Goal: Task Accomplishment & Management: Complete application form

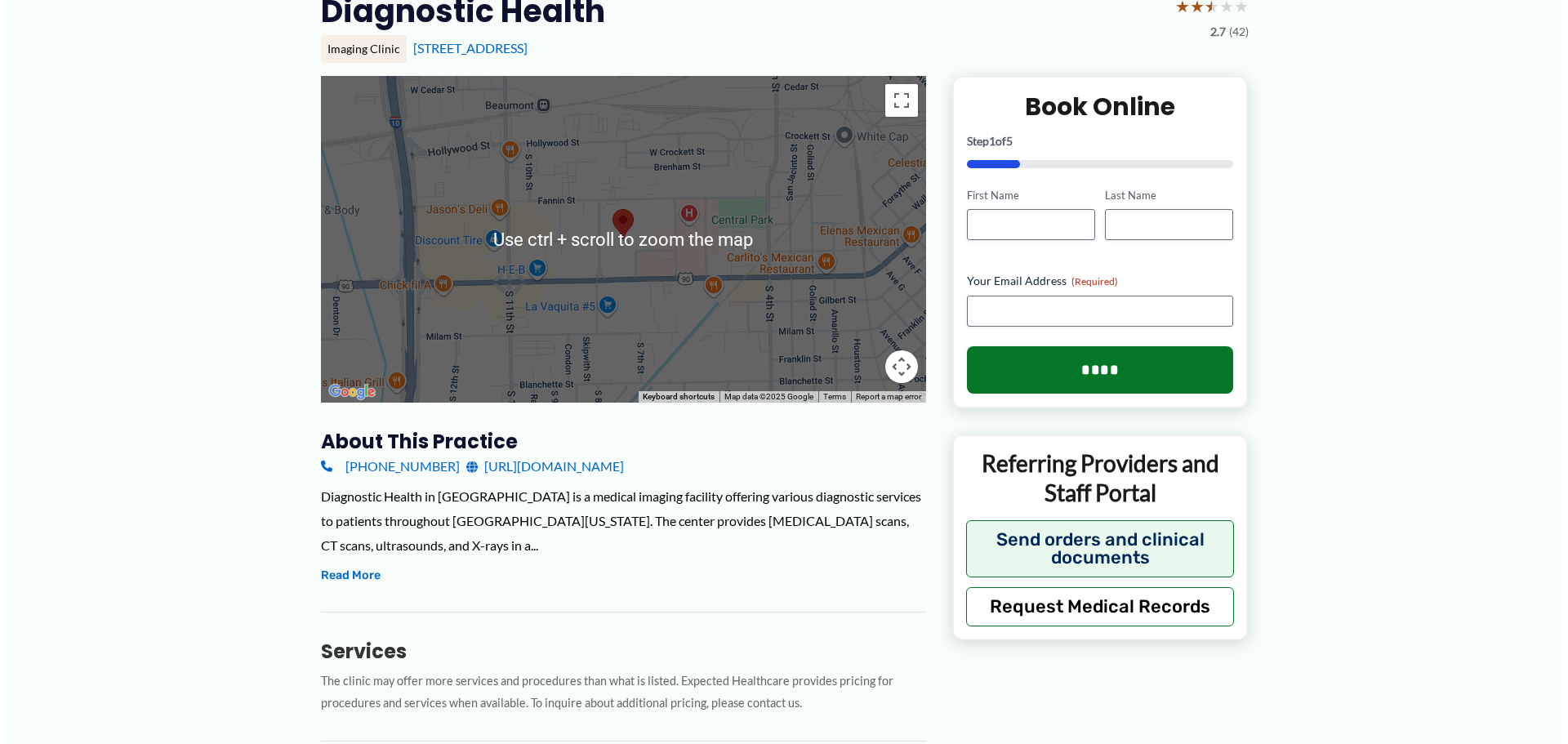
scroll to position [163, 0]
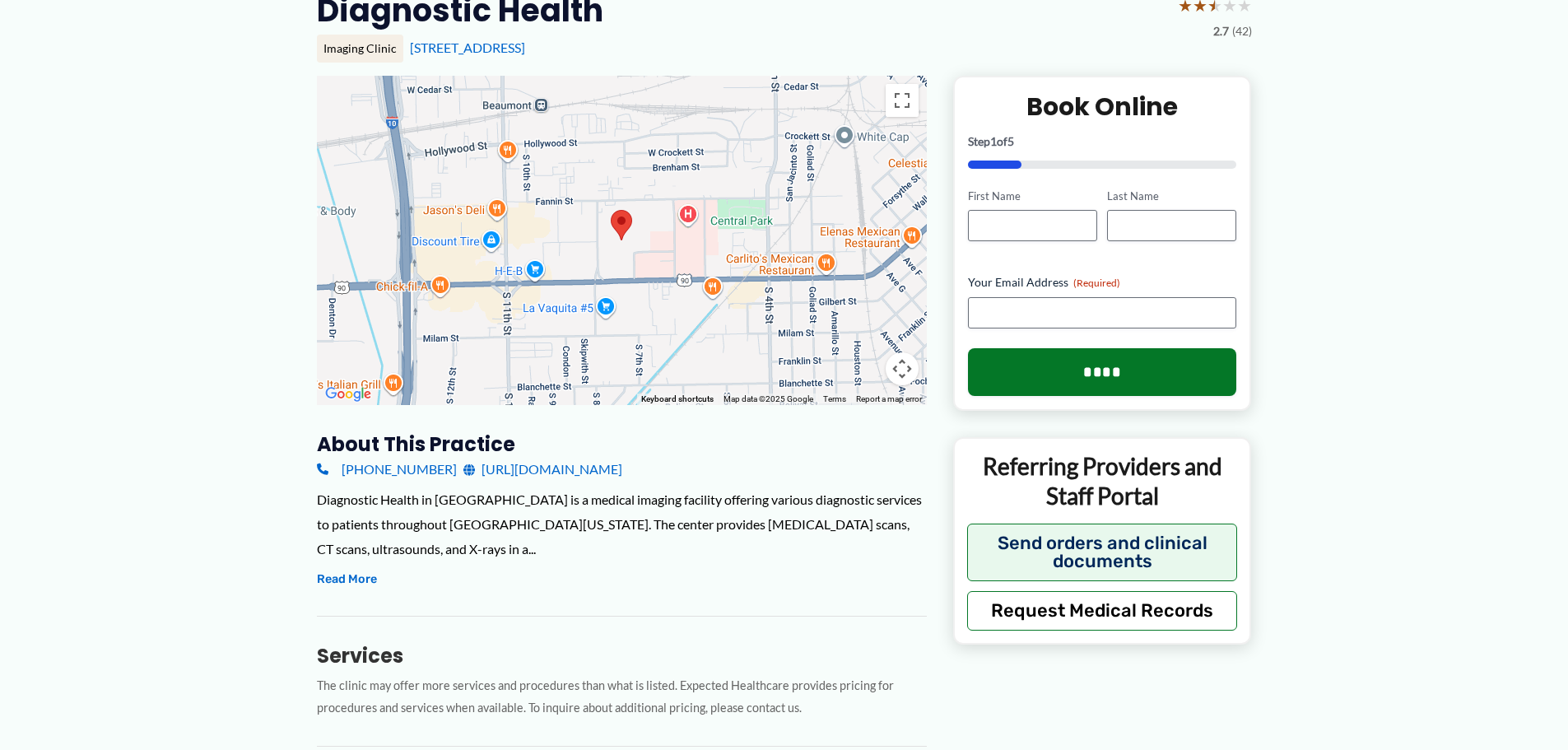
click at [525, 473] on link "[URL][DOMAIN_NAME]" at bounding box center [543, 469] width 158 height 25
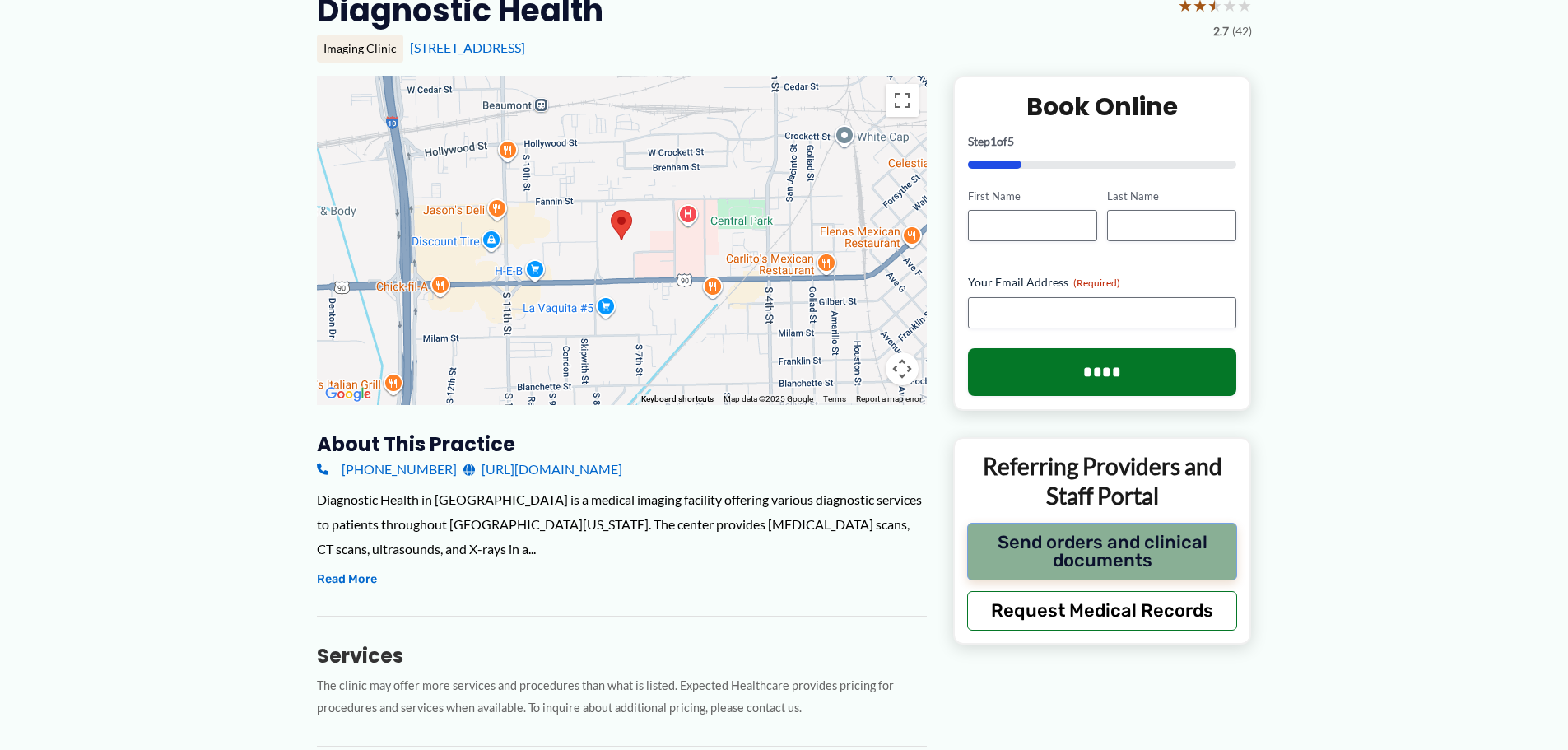
click at [1182, 543] on button "Send orders and clinical documents" at bounding box center [1101, 552] width 270 height 57
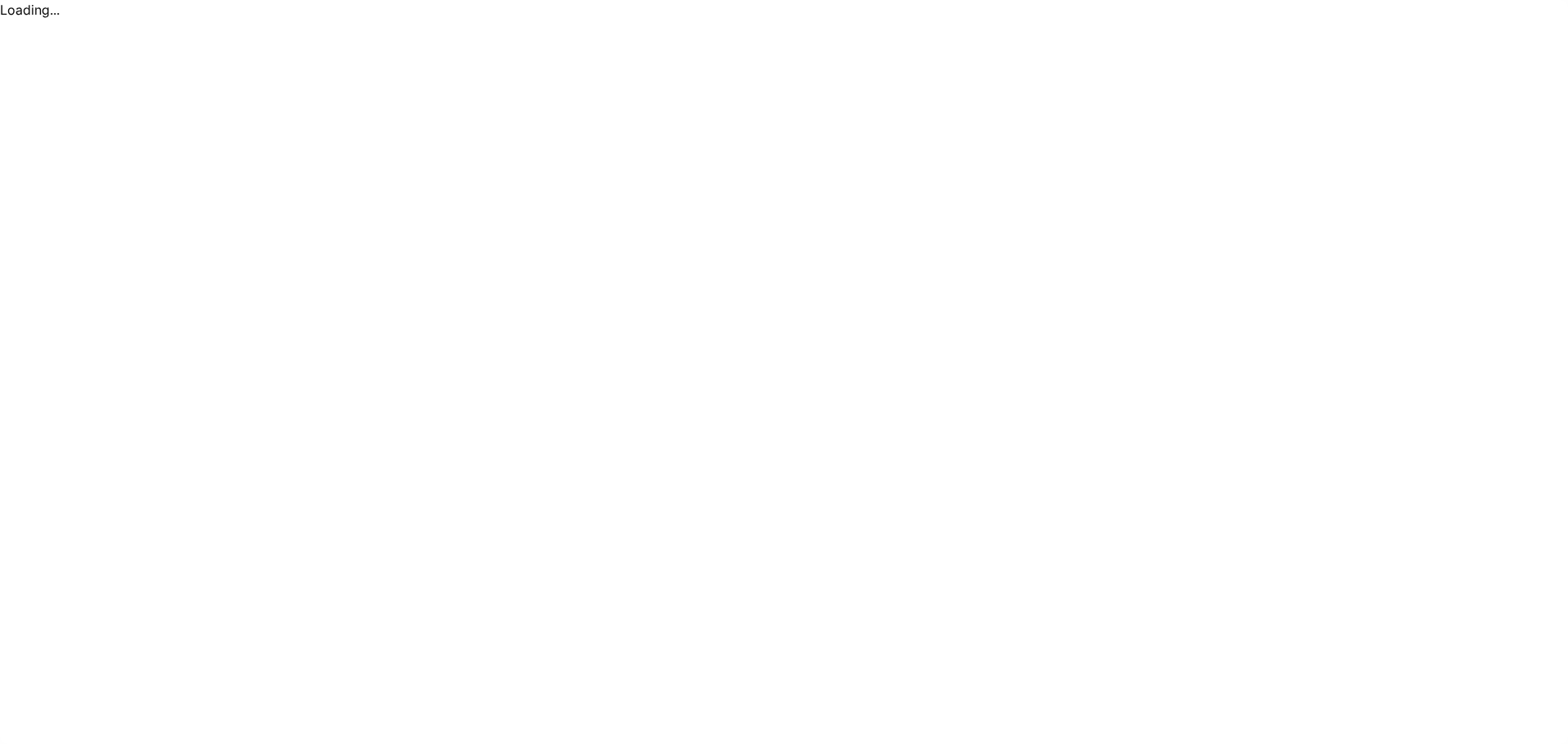
scroll to position [0, 0]
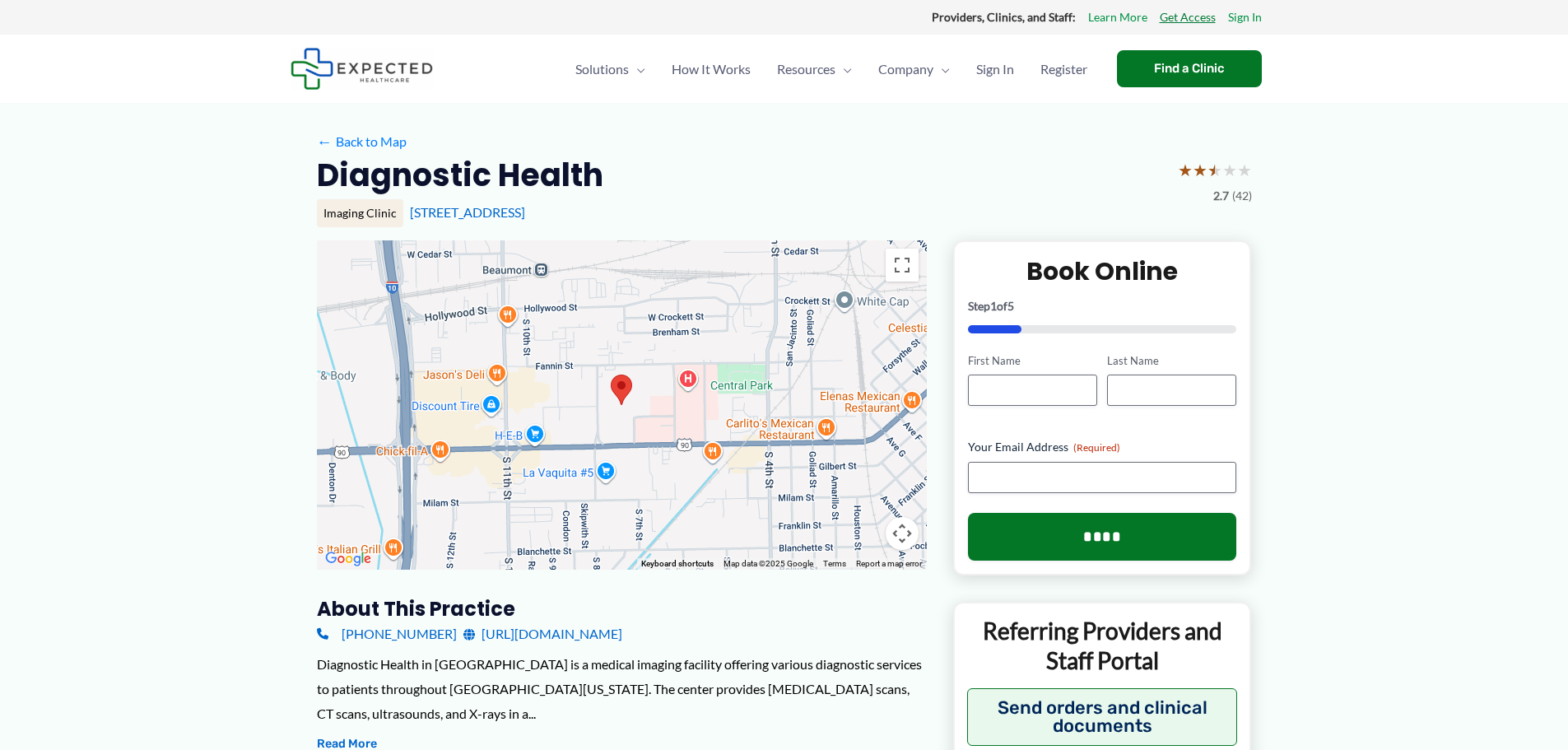
click at [1204, 8] on link "Get Access" at bounding box center [1188, 18] width 56 height 22
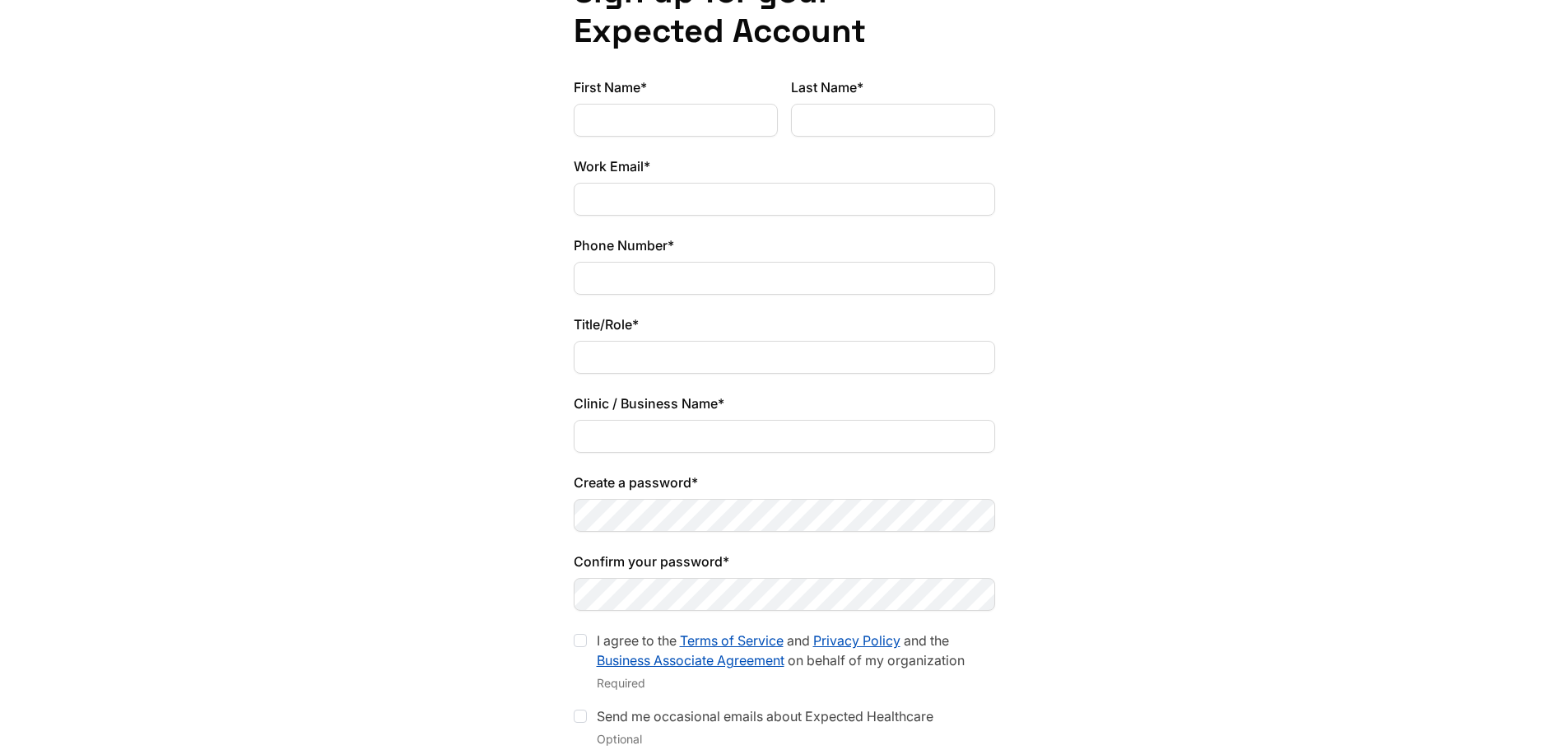
scroll to position [130, 0]
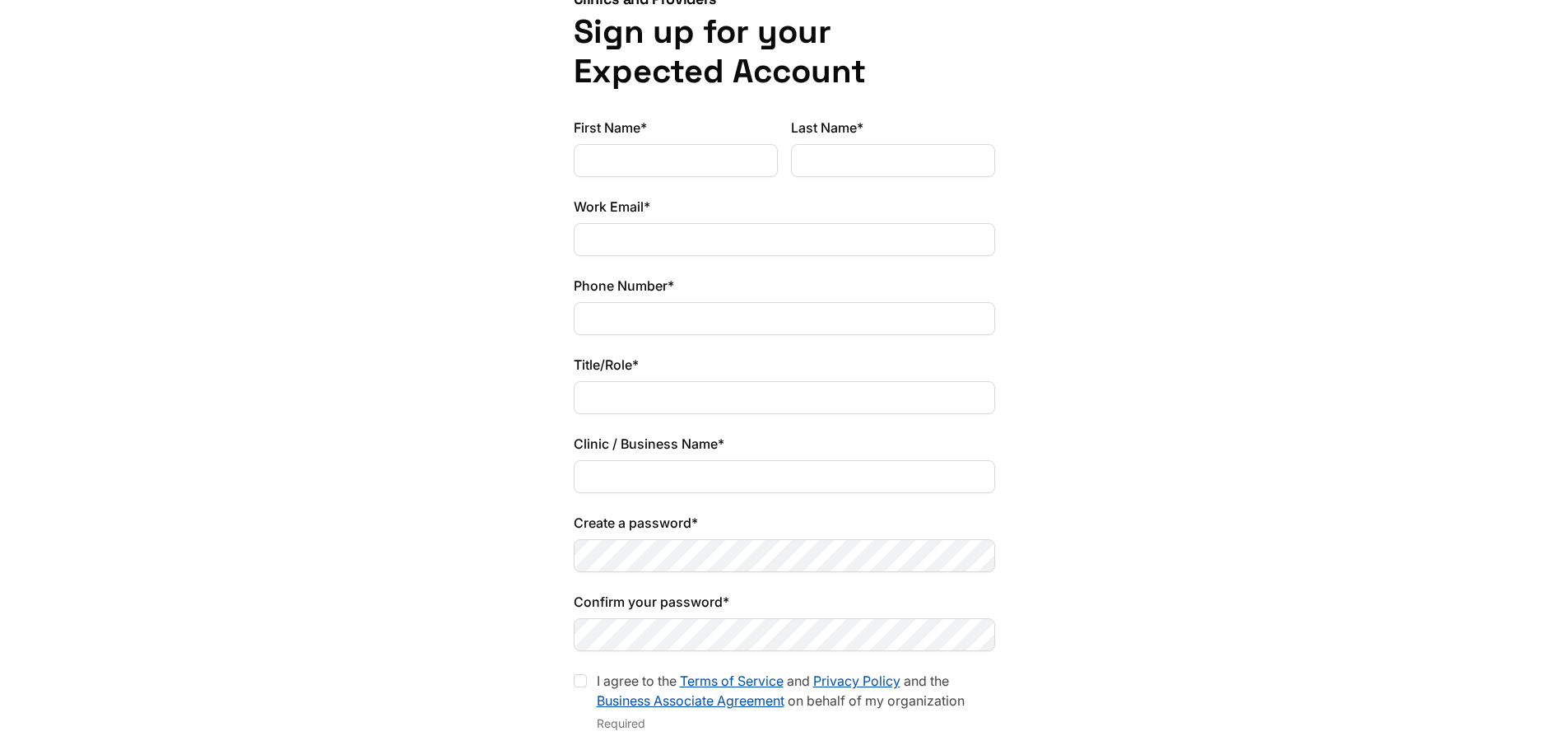
click at [740, 163] on input "First Name*" at bounding box center [676, 160] width 204 height 33
type input "*******"
type input "******"
type input "**********"
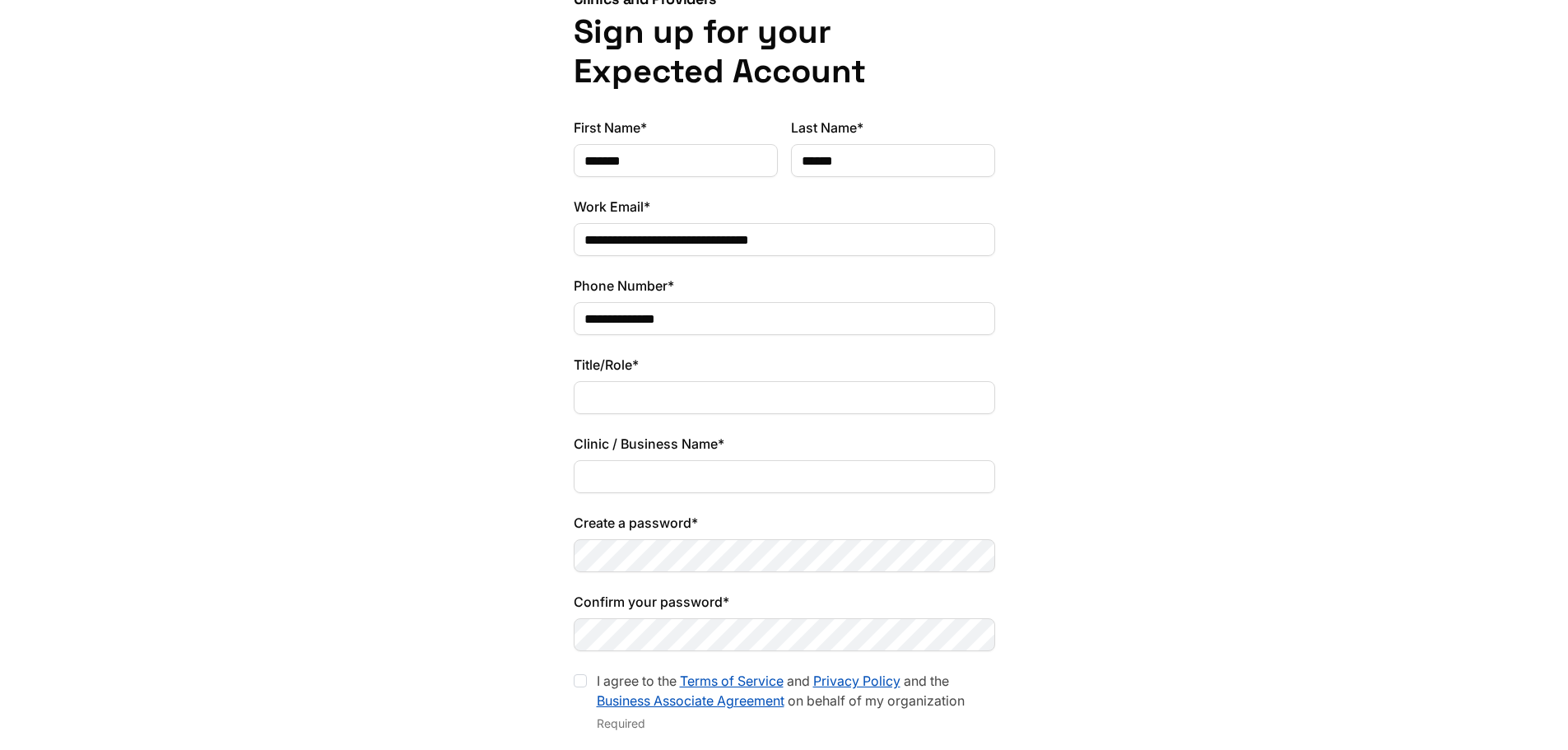
drag, startPoint x: 718, startPoint y: 398, endPoint x: 713, endPoint y: 375, distance: 23.5
click at [715, 397] on input "Title/Role*" at bounding box center [784, 397] width 421 height 33
type input "**"
click at [701, 467] on input "Clinic / Business Name*" at bounding box center [784, 476] width 421 height 33
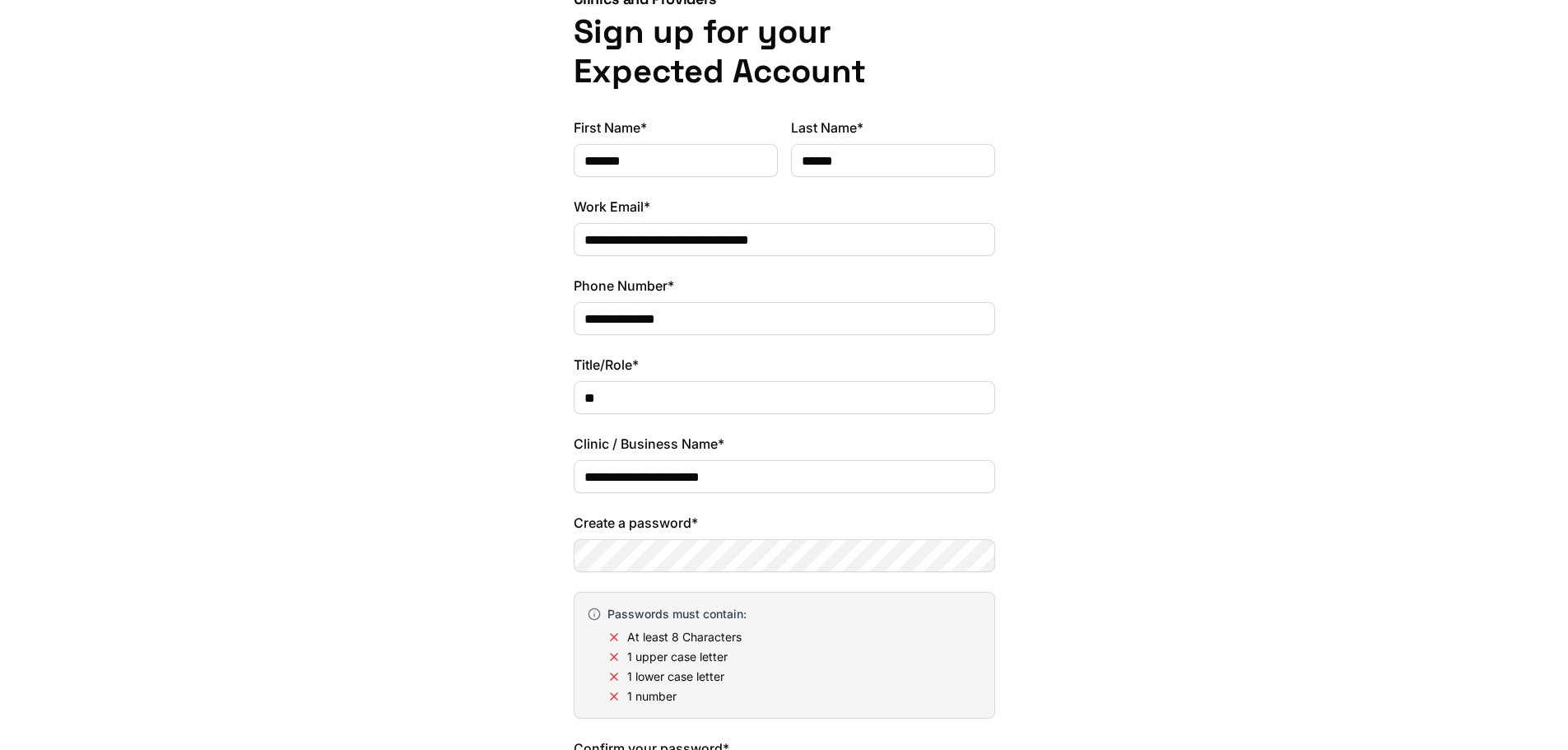
click at [709, 481] on input "**********" at bounding box center [784, 476] width 421 height 33
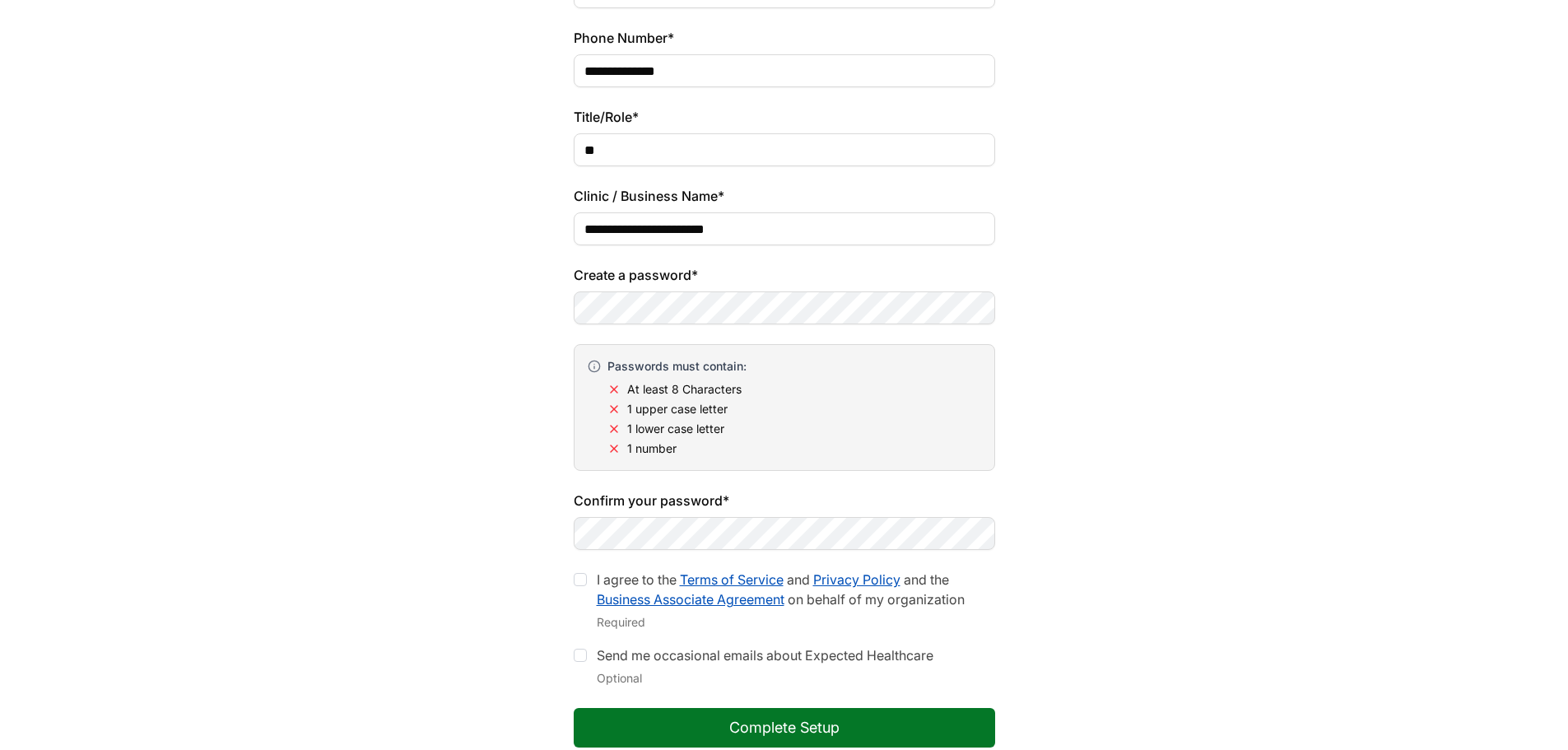
scroll to position [377, 0]
type input "**********"
click at [467, 340] on div "**********" at bounding box center [784, 245] width 1568 height 1125
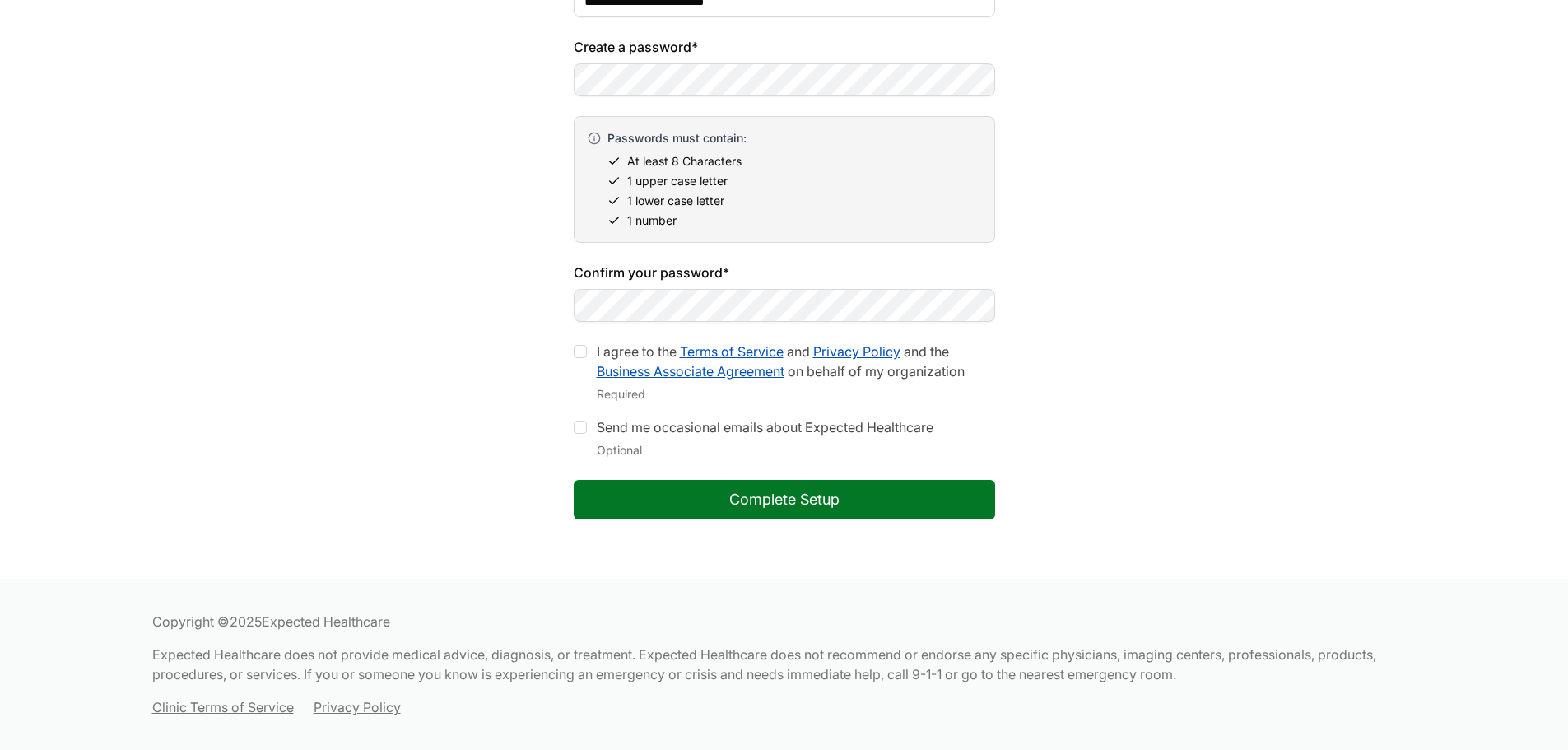
click at [579, 354] on div at bounding box center [579, 351] width 13 height 13
click at [582, 426] on div at bounding box center [579, 427] width 13 height 13
click at [735, 495] on button "Complete Setup" at bounding box center [784, 499] width 421 height 40
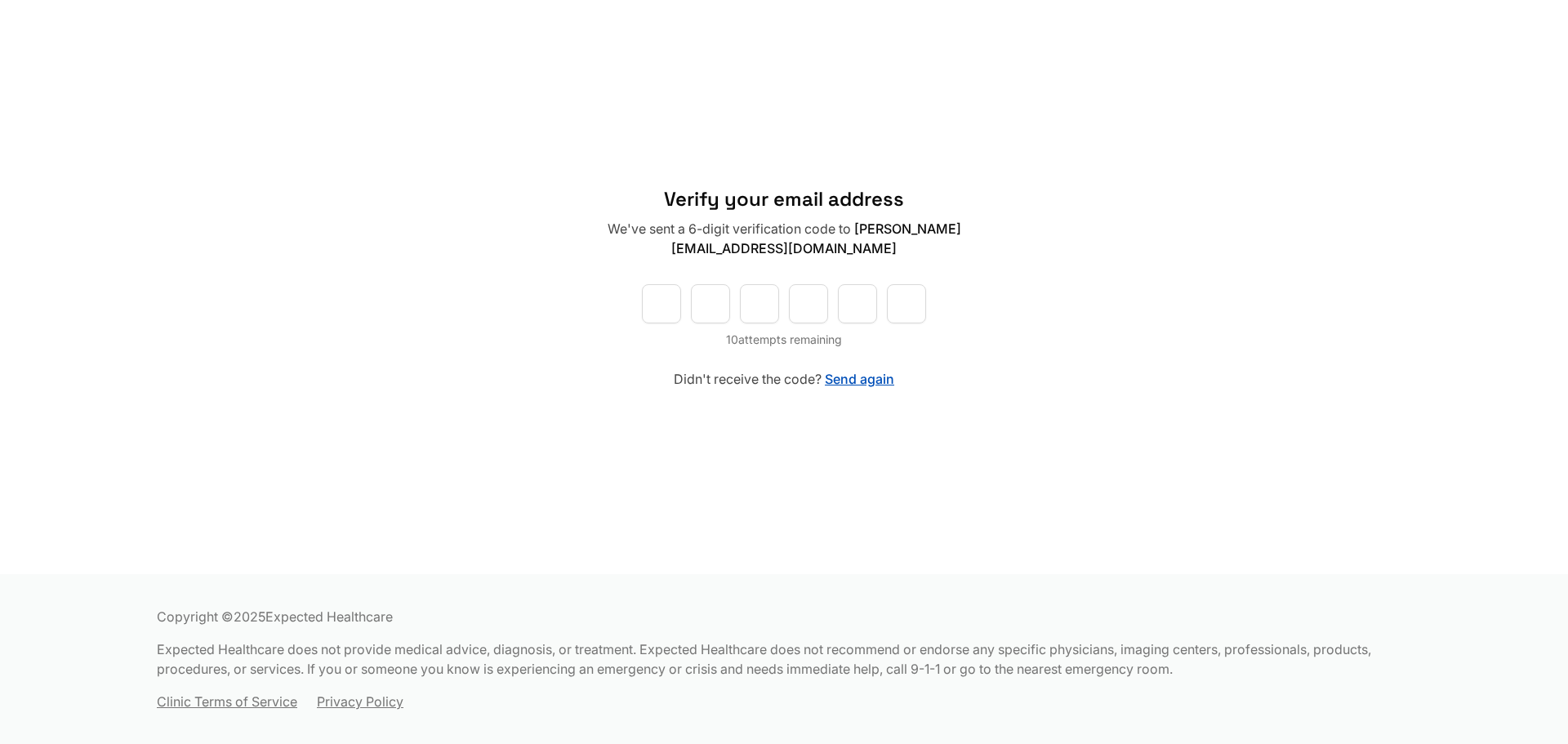
type input "*"
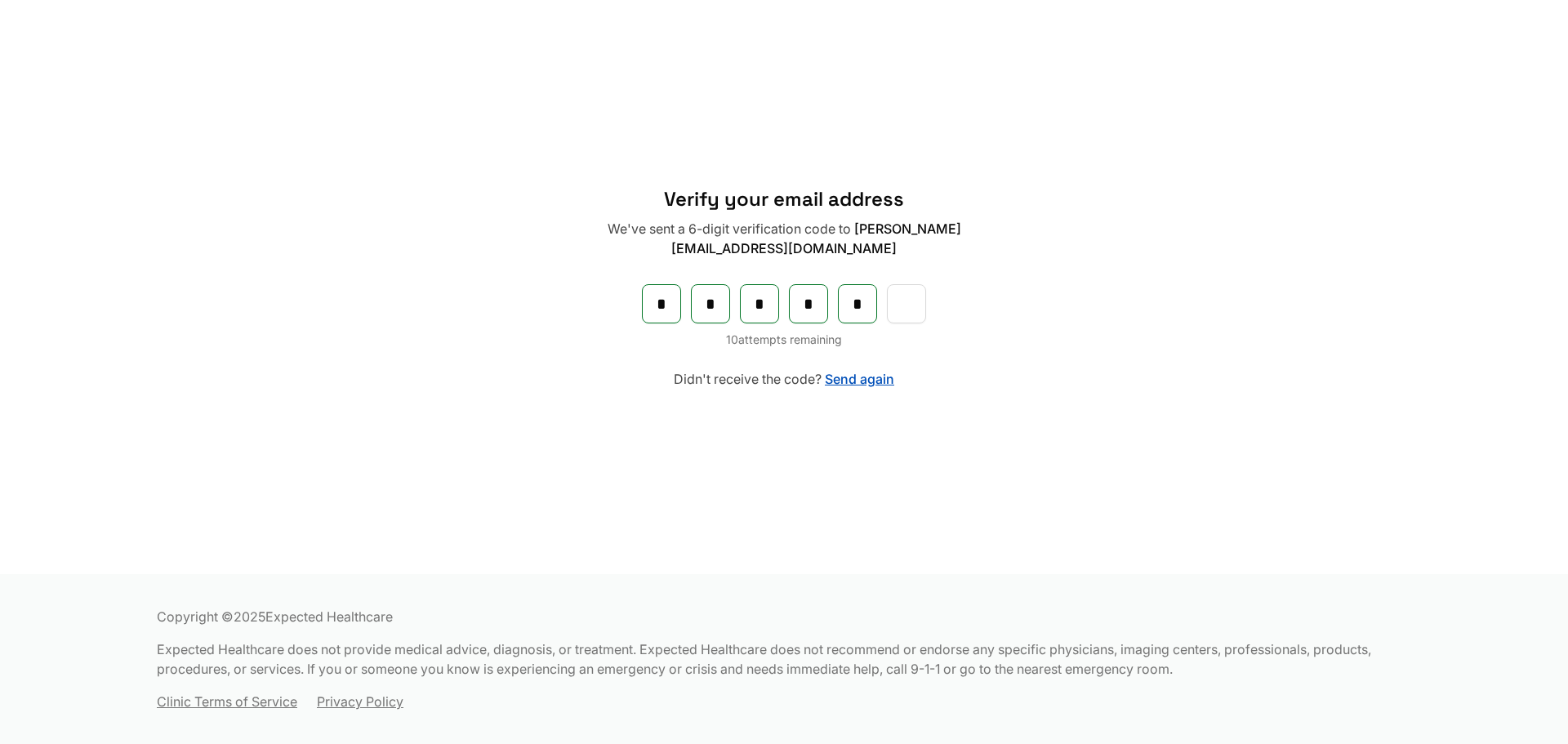
type input "*"
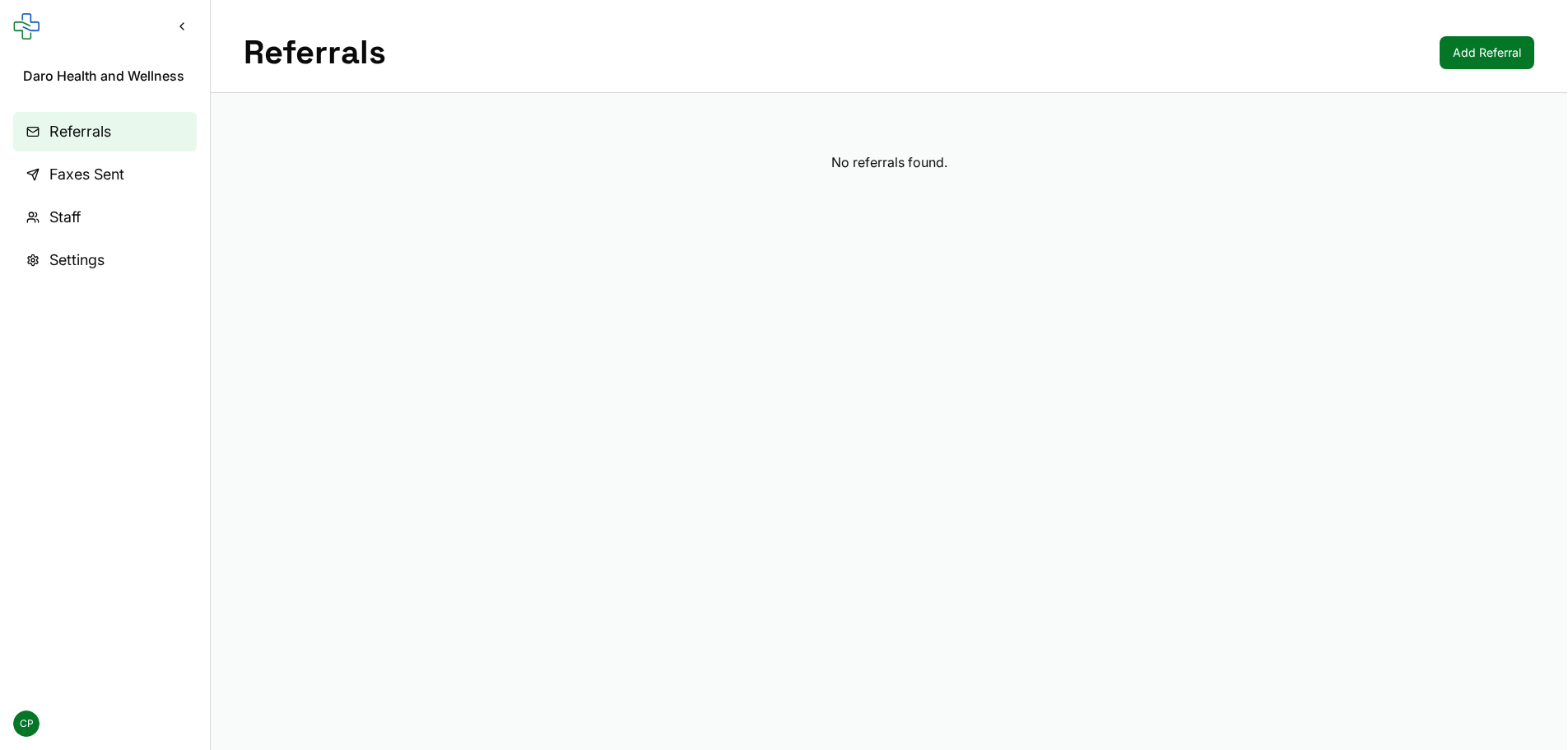
click at [81, 252] on span "Settings" at bounding box center [77, 260] width 55 height 23
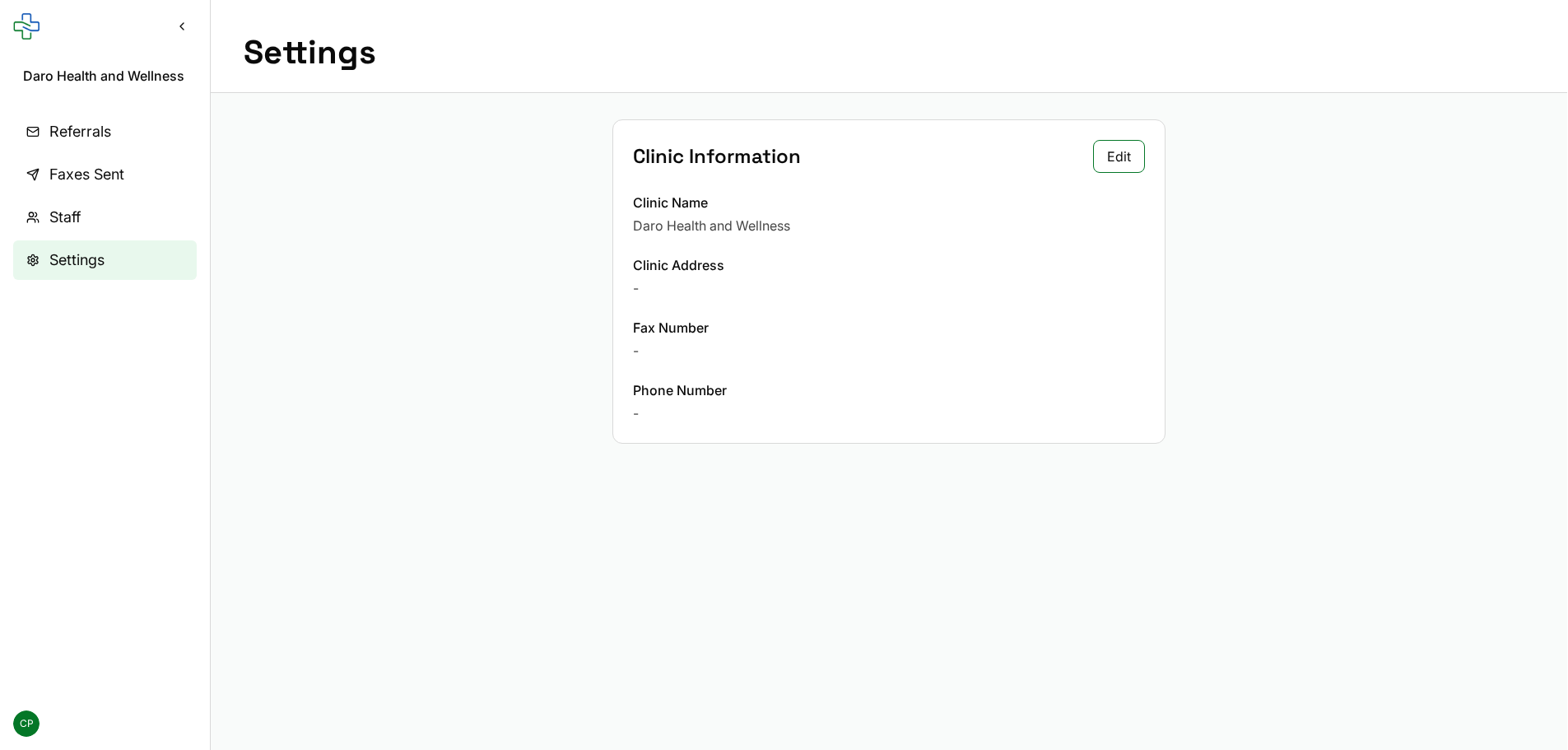
click at [91, 213] on link "Staff" at bounding box center [104, 217] width 183 height 40
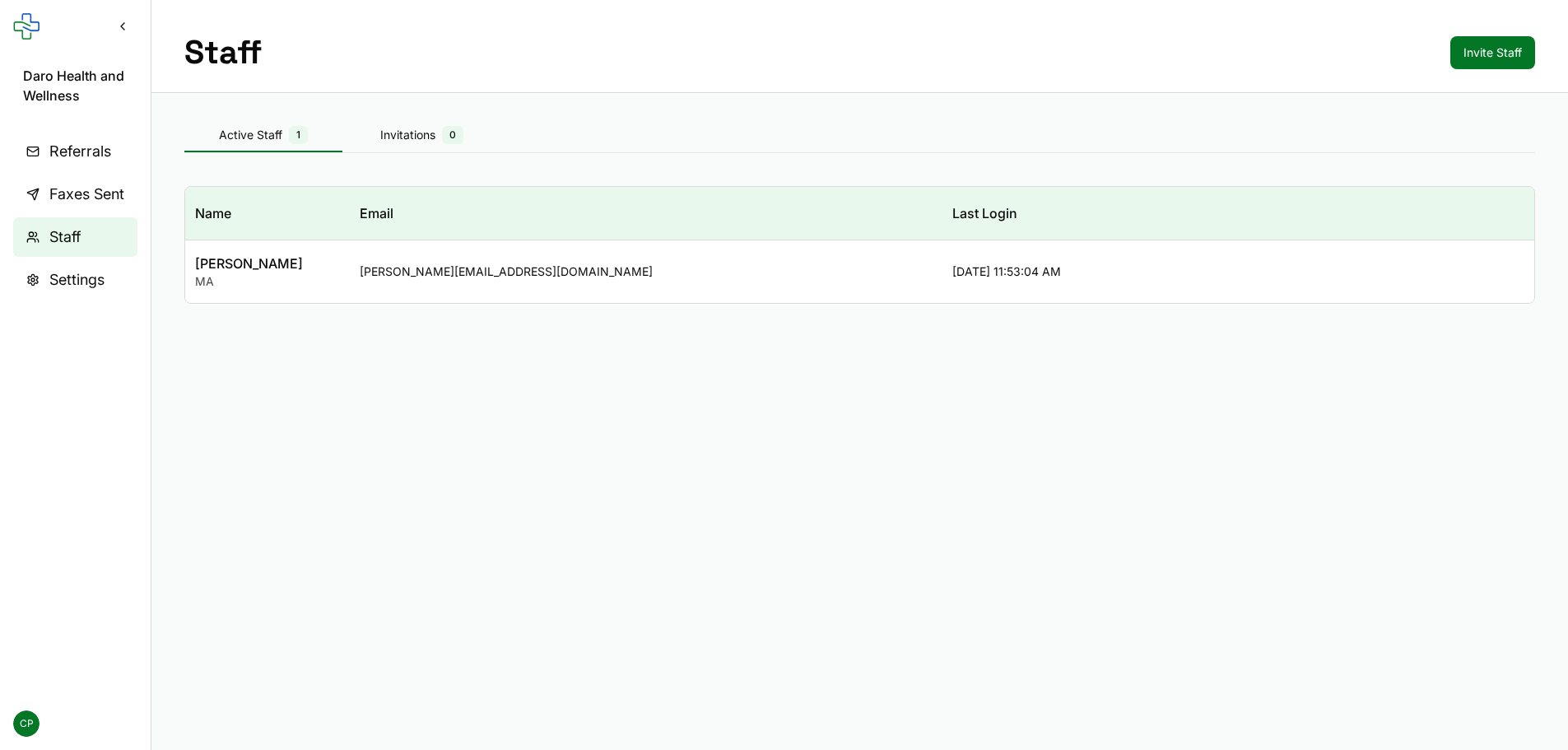
click at [90, 181] on link "Faxes Sent" at bounding box center [74, 194] width 124 height 40
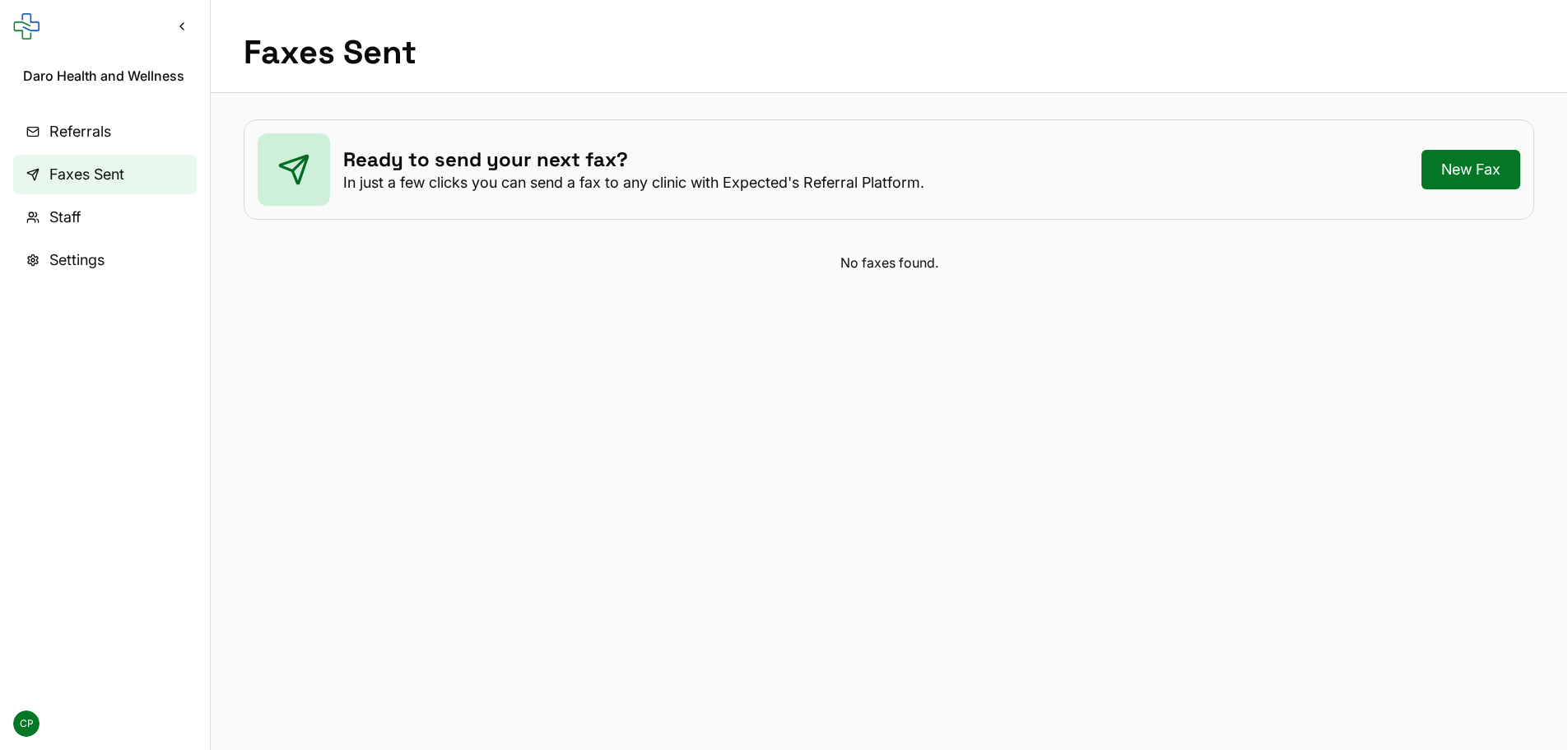
click at [104, 136] on span "Referrals" at bounding box center [80, 131] width 61 height 23
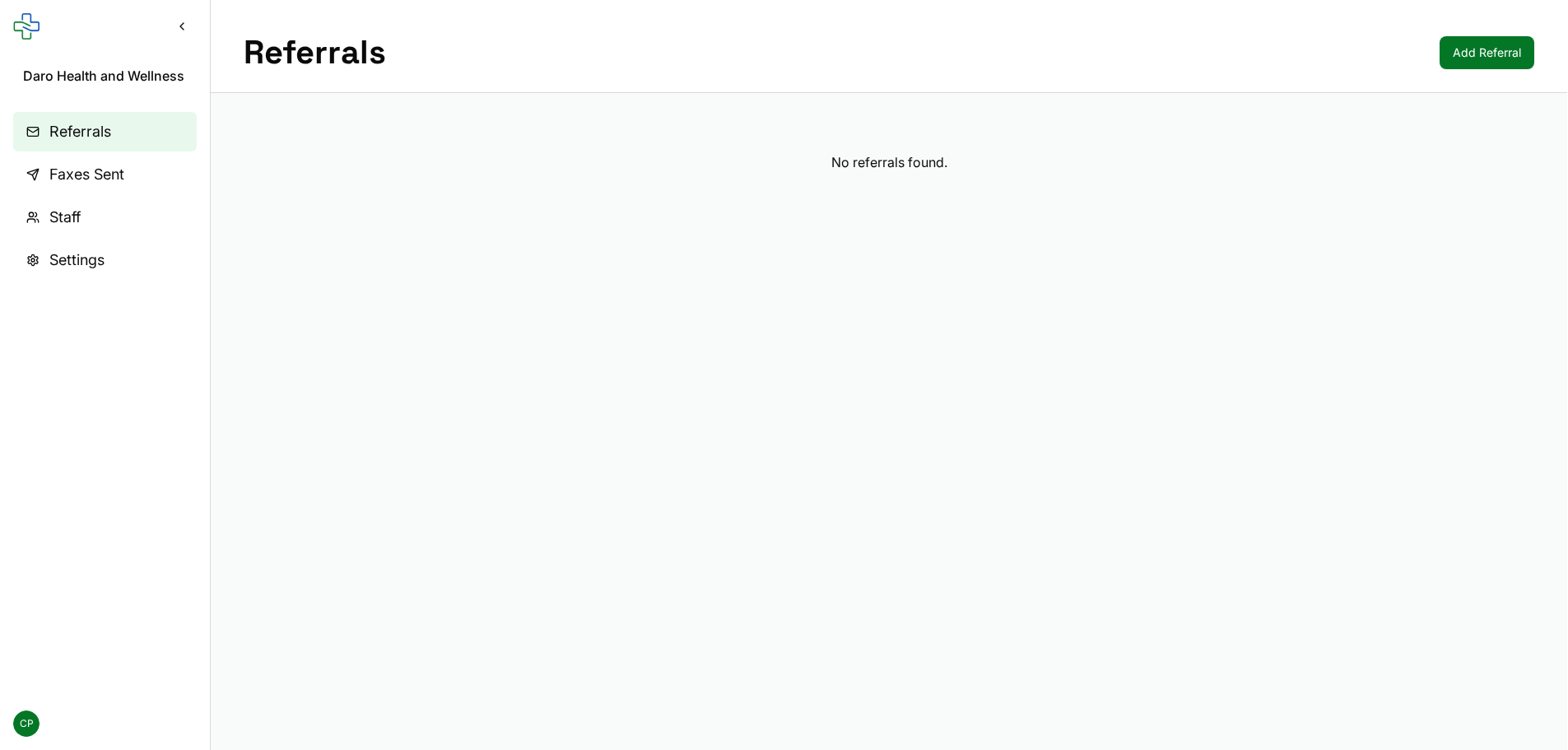
click at [188, 28] on button "Collapse sidebar" at bounding box center [182, 27] width 30 height 30
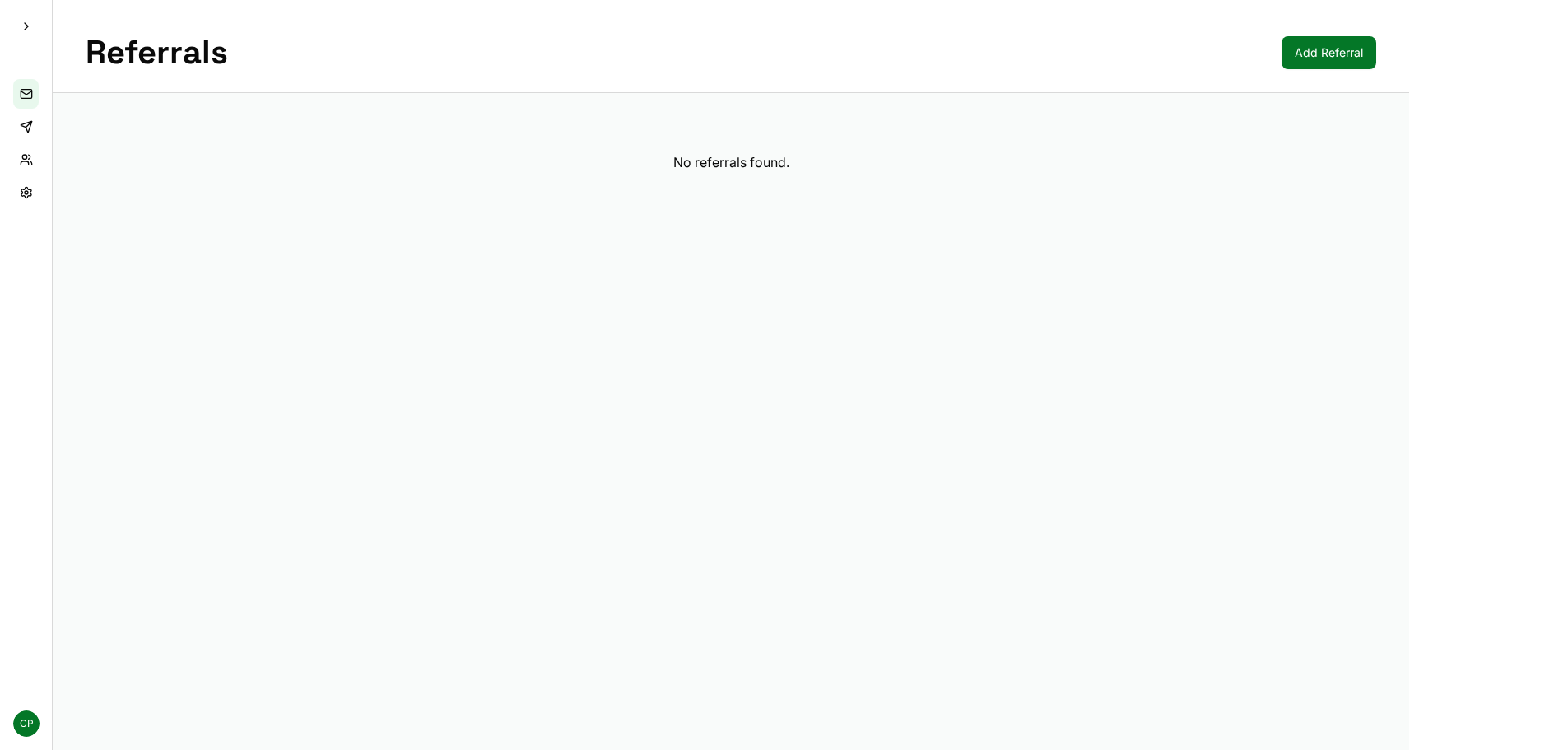
click at [29, 25] on button "Expand sidebar" at bounding box center [27, 27] width 30 height 30
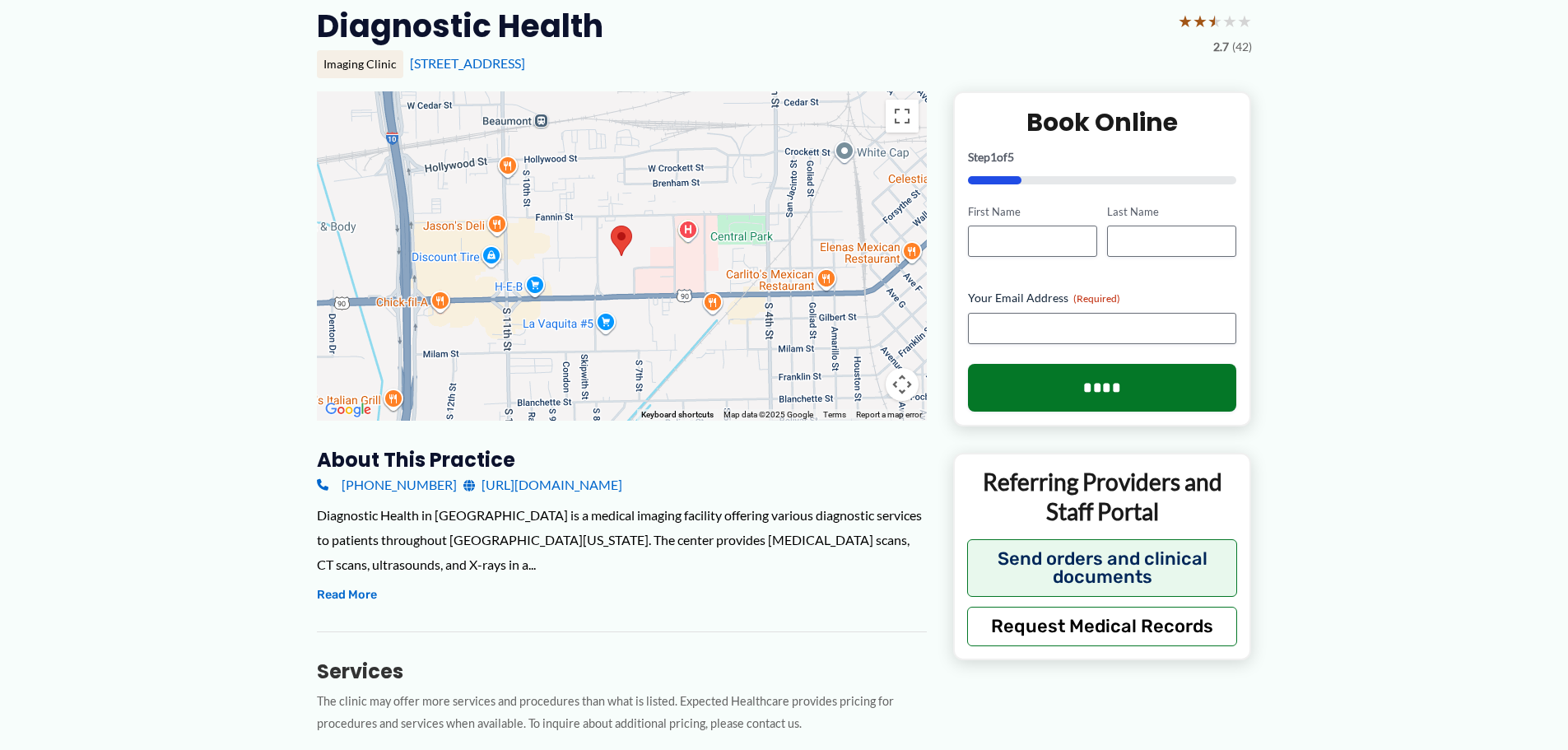
scroll to position [164, 0]
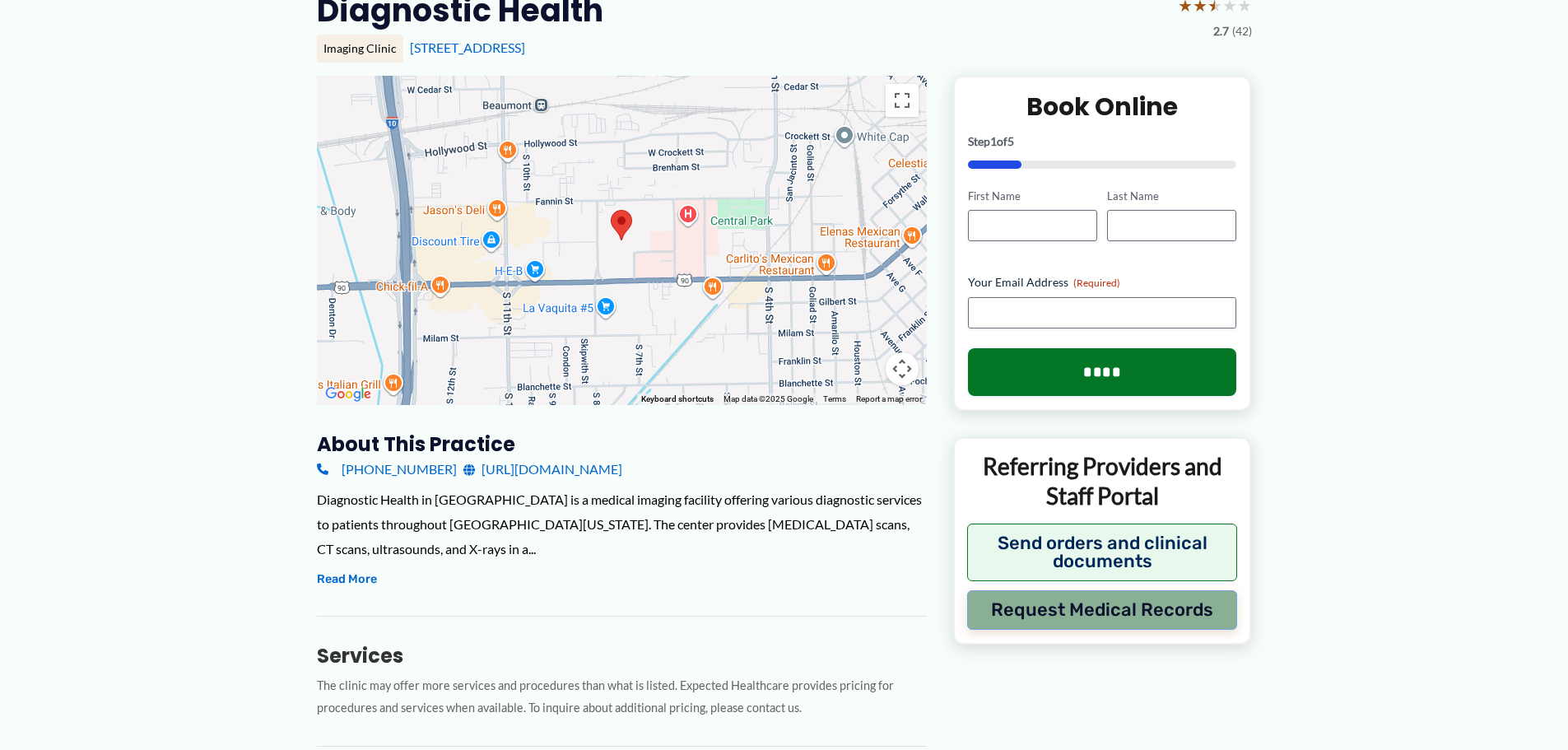
click at [1077, 611] on button "Request Medical Records" at bounding box center [1101, 610] width 270 height 40
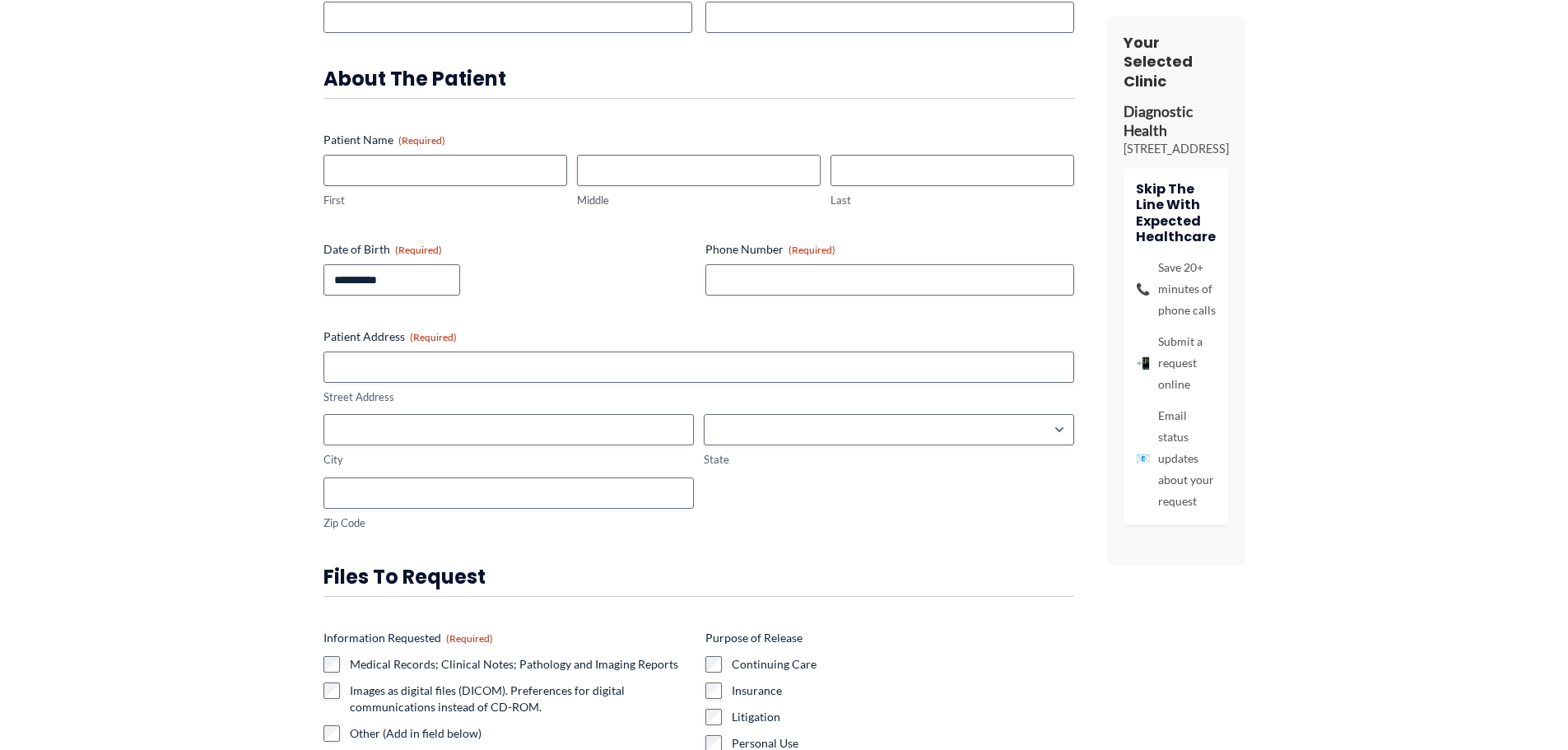
scroll to position [0, 0]
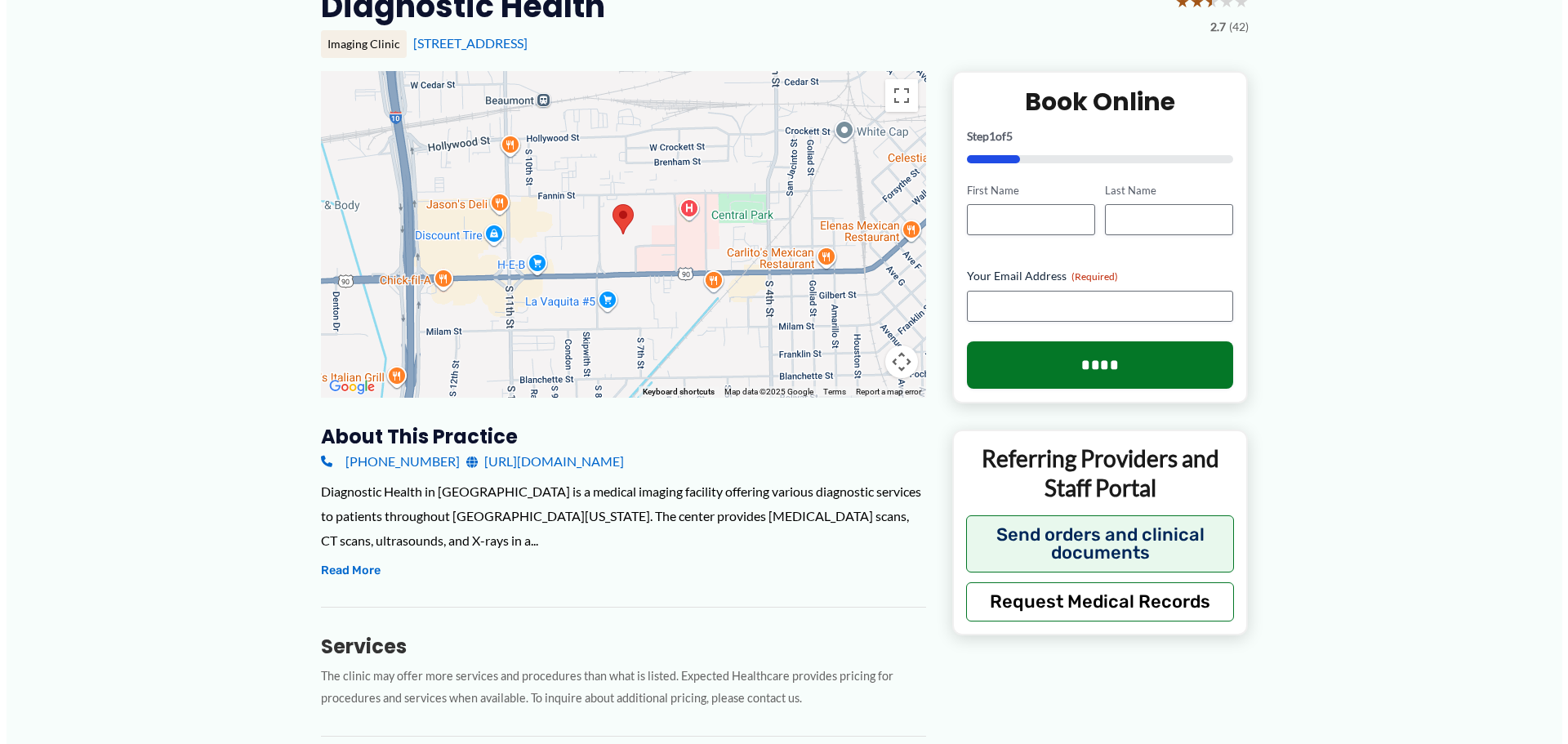
scroll to position [245, 0]
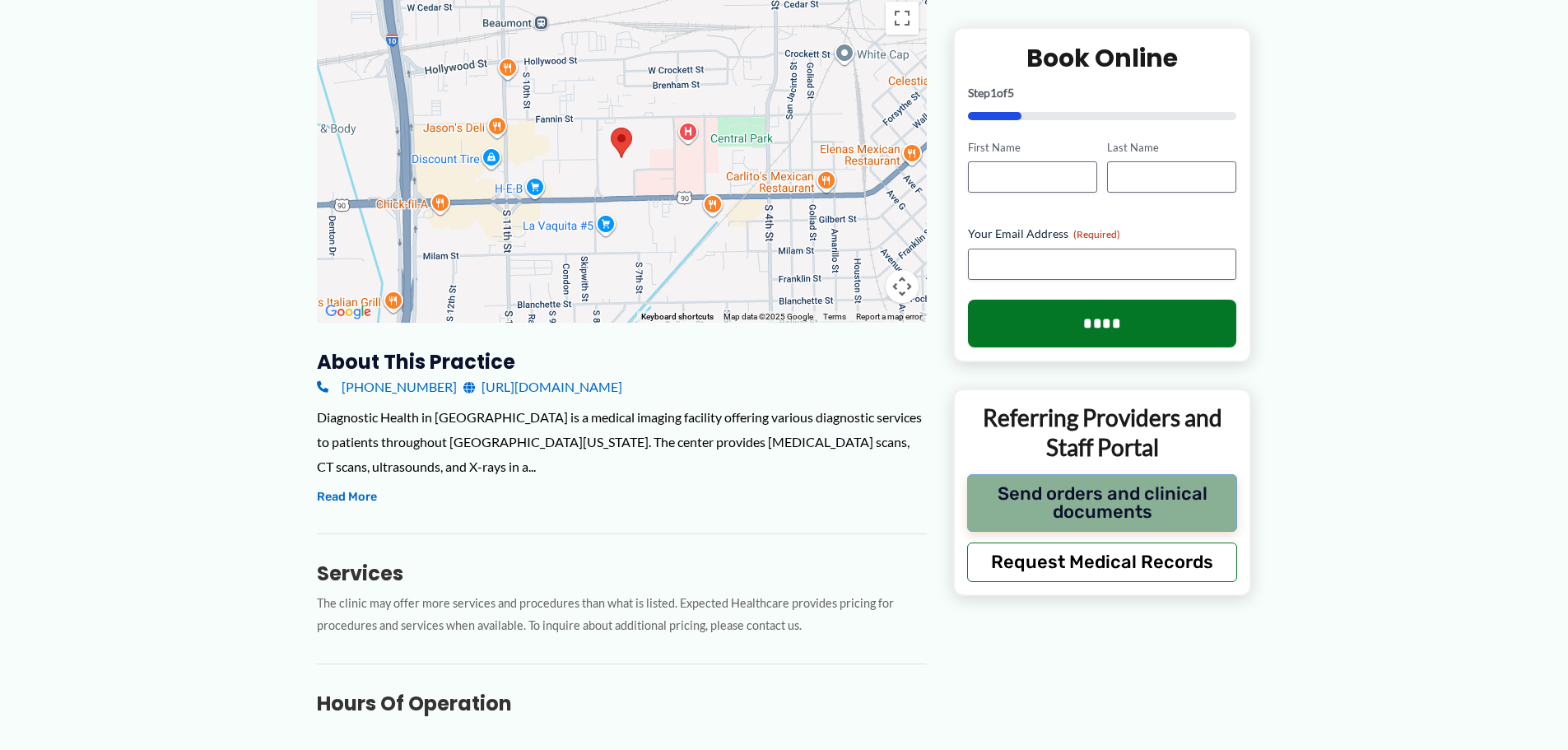
click at [1055, 491] on button "Send orders and clinical documents" at bounding box center [1101, 502] width 270 height 57
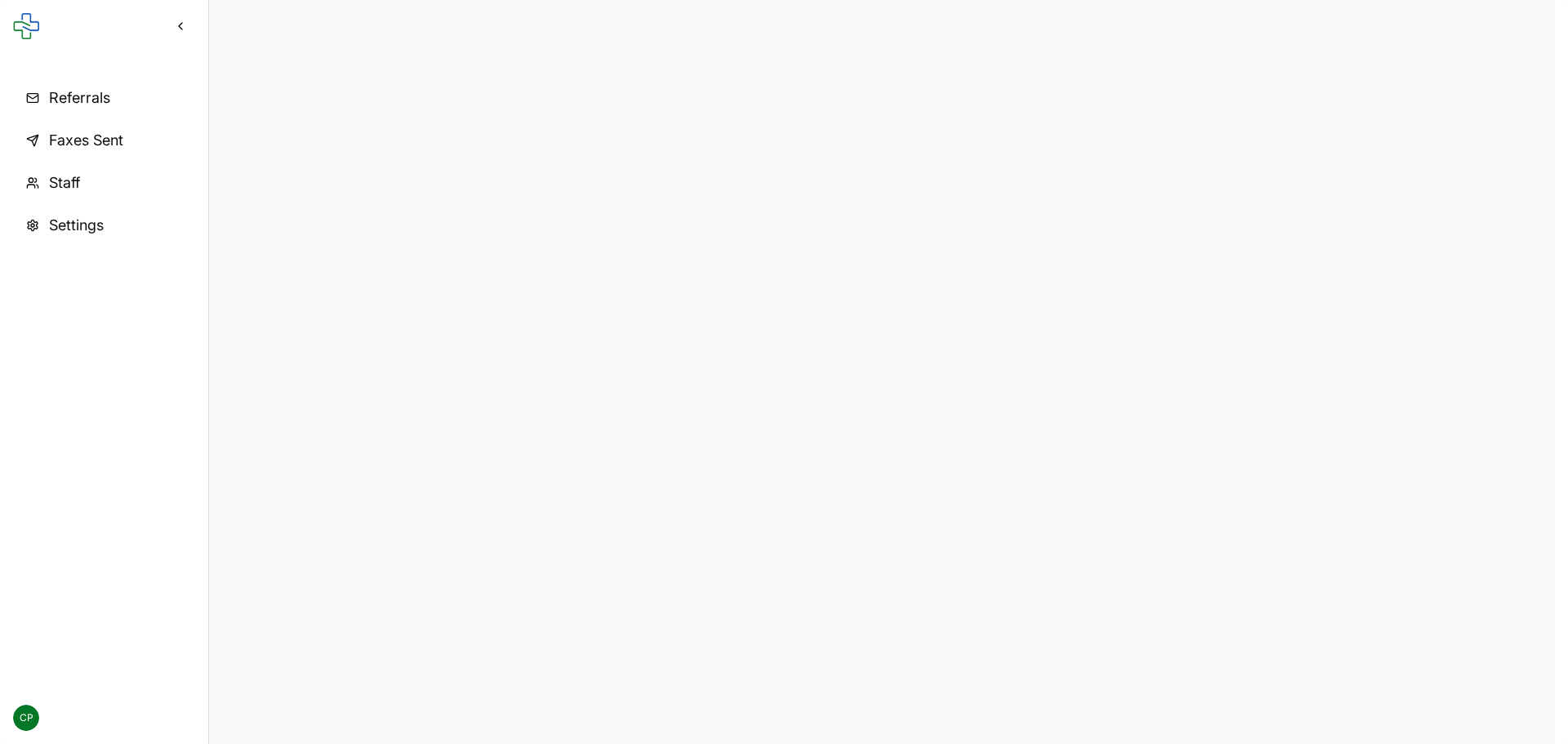
scroll to position [0, 0]
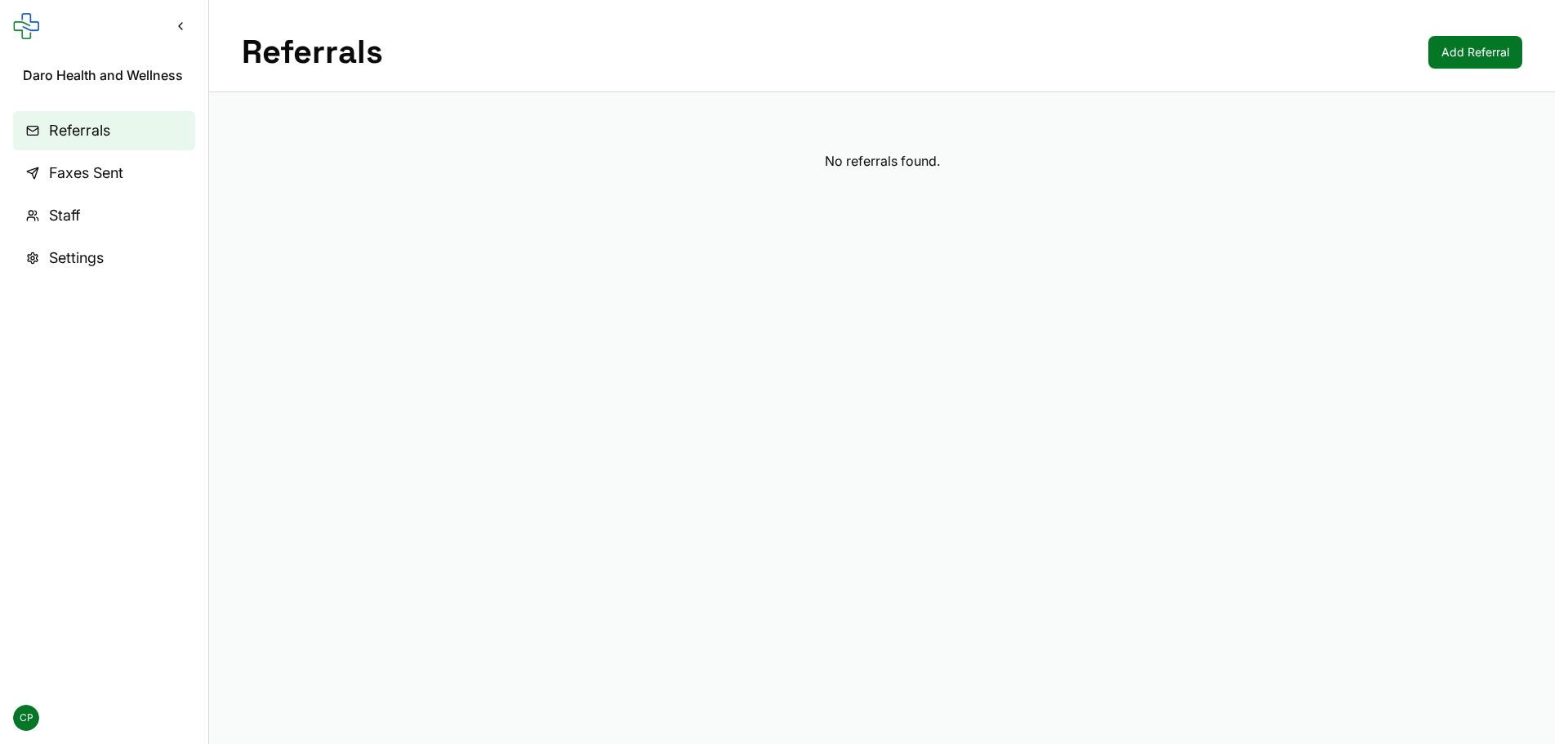
click at [1462, 50] on link "Add Referral" at bounding box center [1476, 52] width 94 height 32
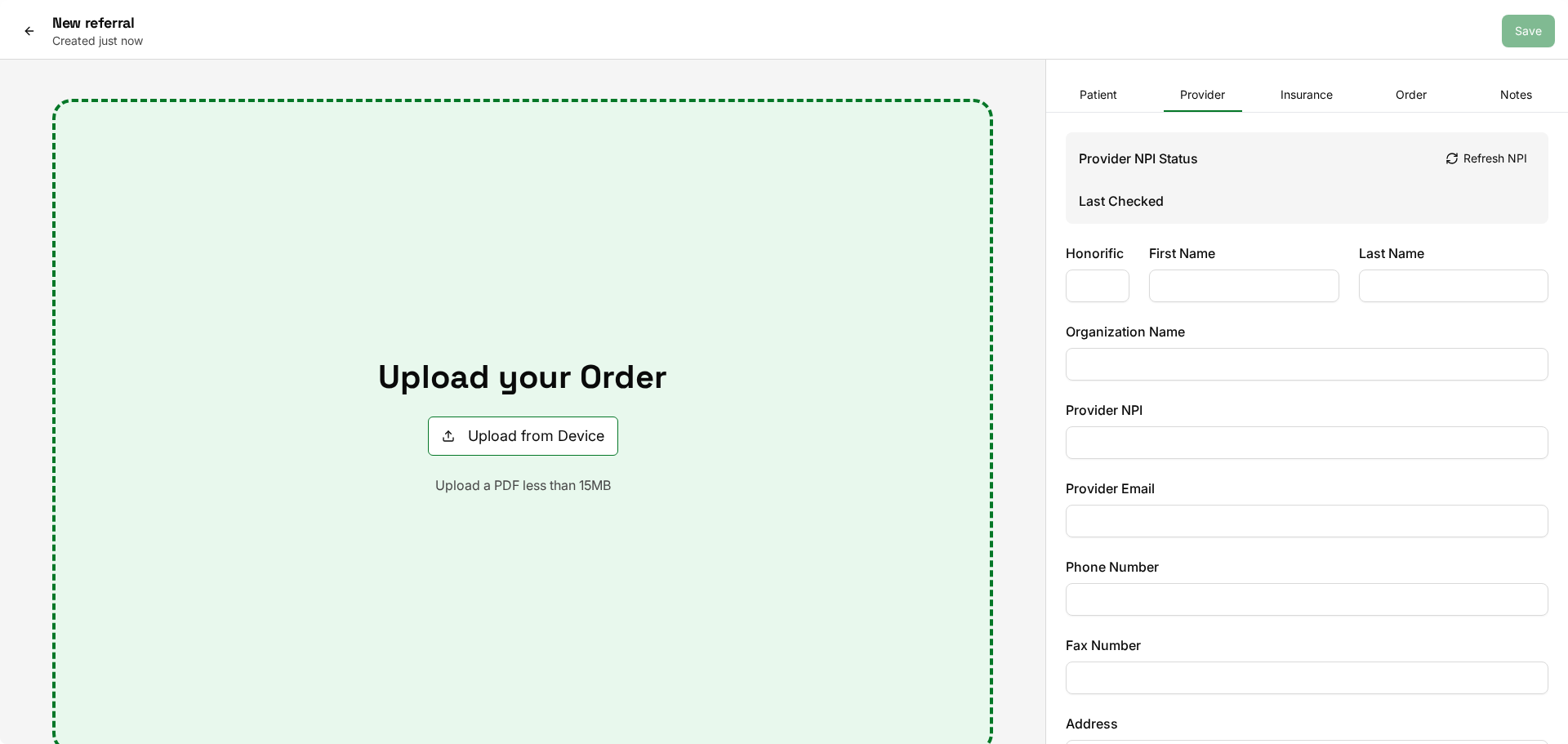
click at [1186, 99] on button "Provider" at bounding box center [1203, 95] width 79 height 32
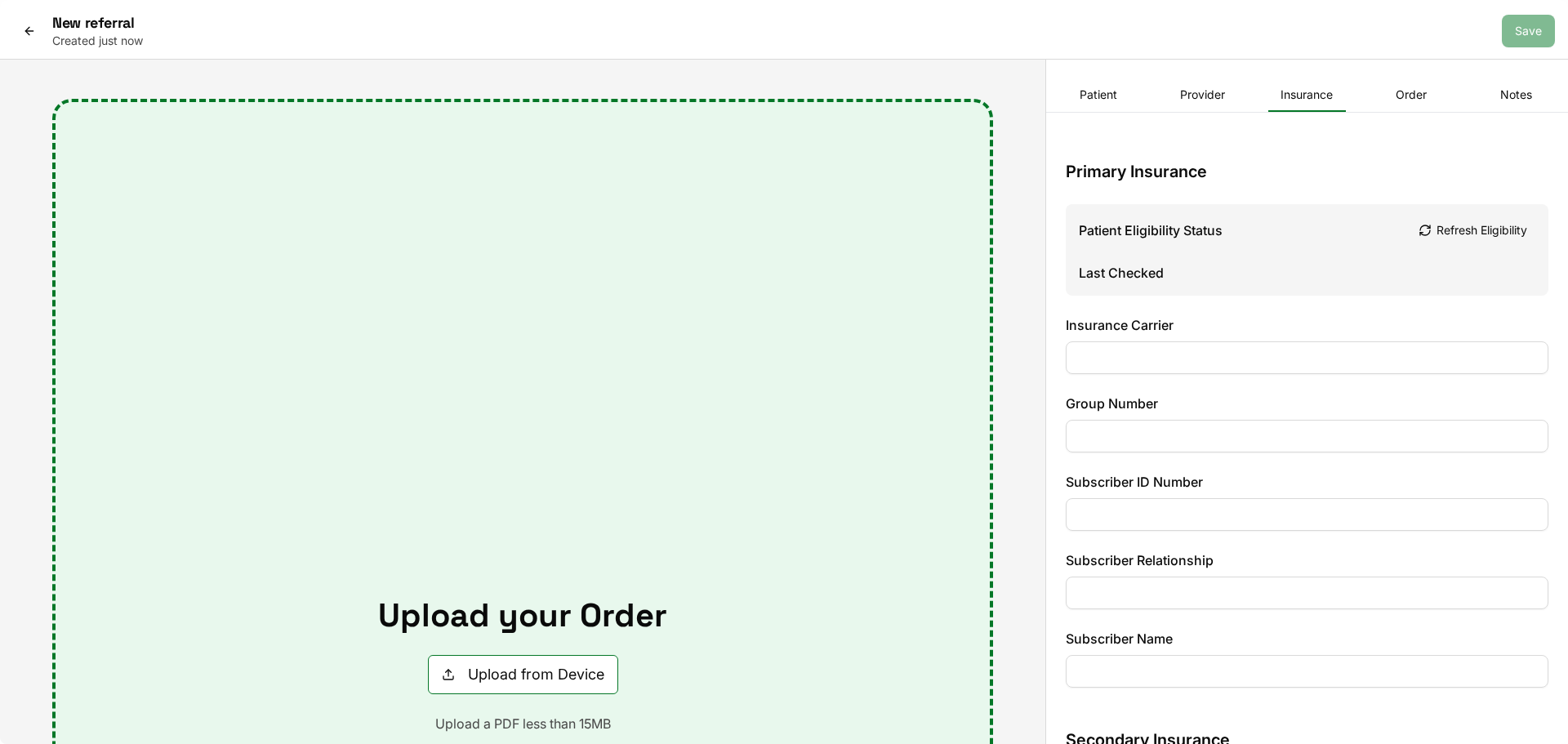
click at [1295, 95] on button "Insurance" at bounding box center [1307, 95] width 79 height 32
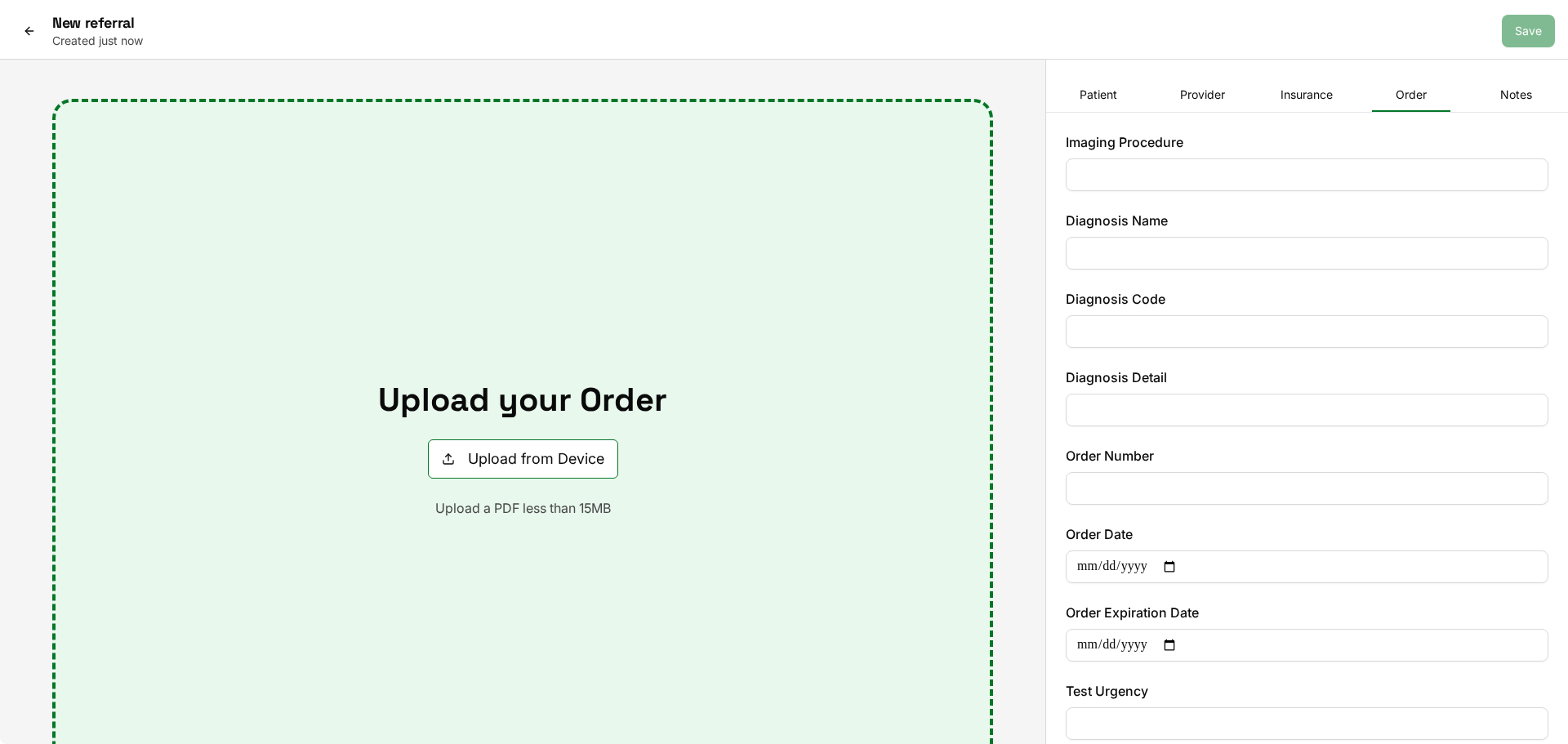
click at [1399, 100] on button "Order" at bounding box center [1412, 95] width 79 height 32
click at [1498, 99] on button "Notes" at bounding box center [1516, 95] width 79 height 32
click at [1399, 94] on button "Order" at bounding box center [1412, 95] width 79 height 32
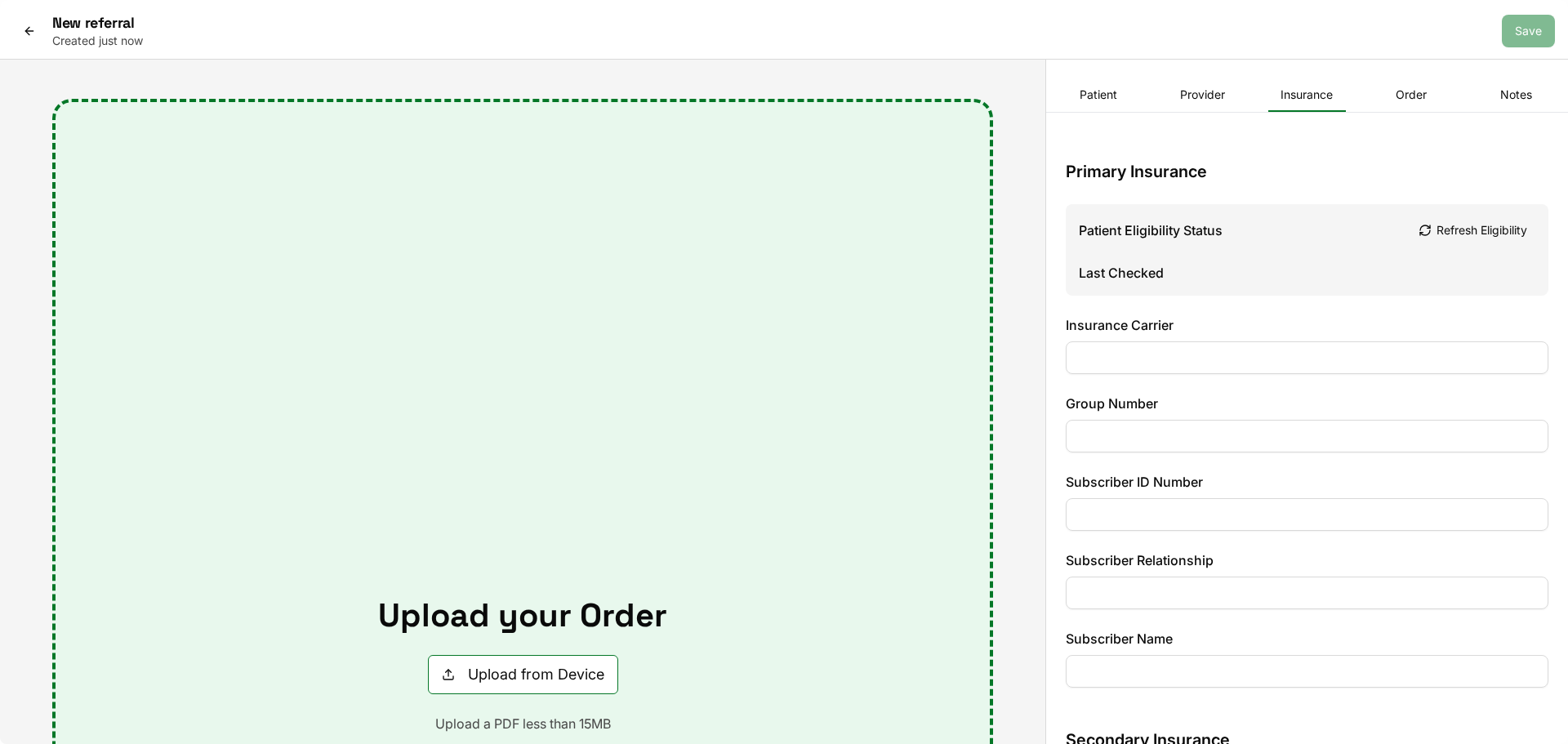
click at [1321, 100] on button "Insurance" at bounding box center [1307, 95] width 79 height 32
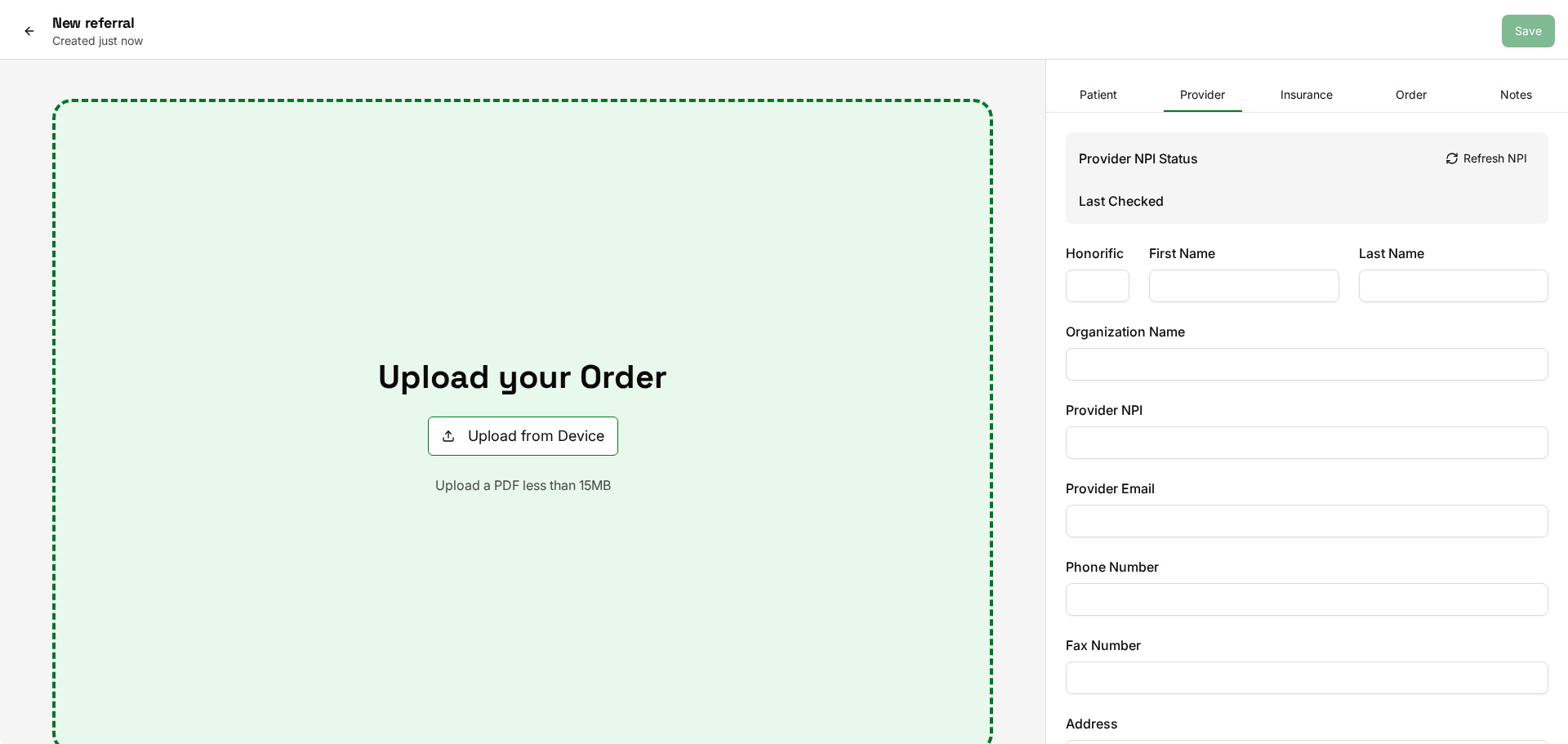
click at [1214, 103] on button "Provider" at bounding box center [1203, 95] width 79 height 32
click at [1091, 102] on button "Patient" at bounding box center [1099, 95] width 79 height 32
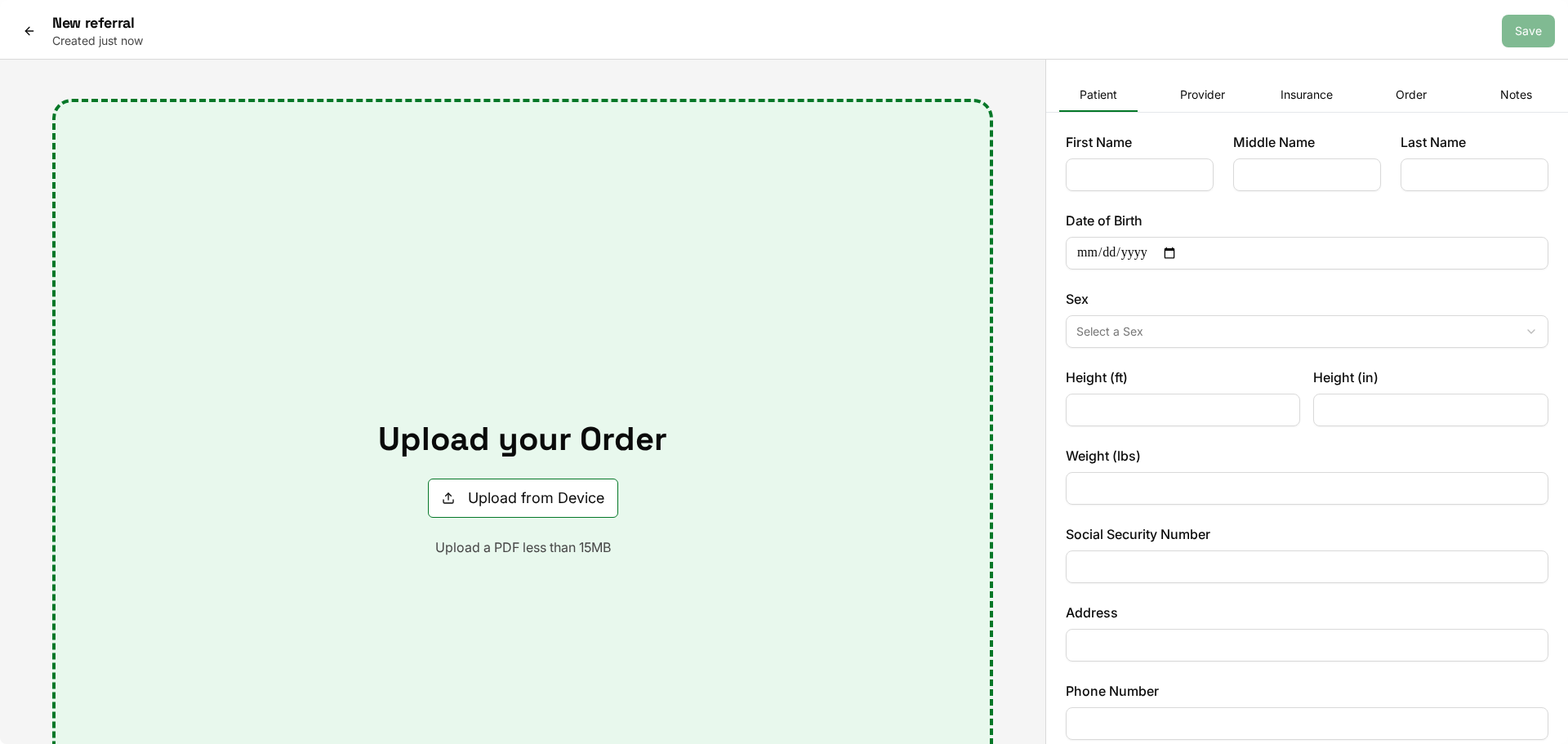
click at [29, 29] on icon at bounding box center [29, 30] width 13 height 13
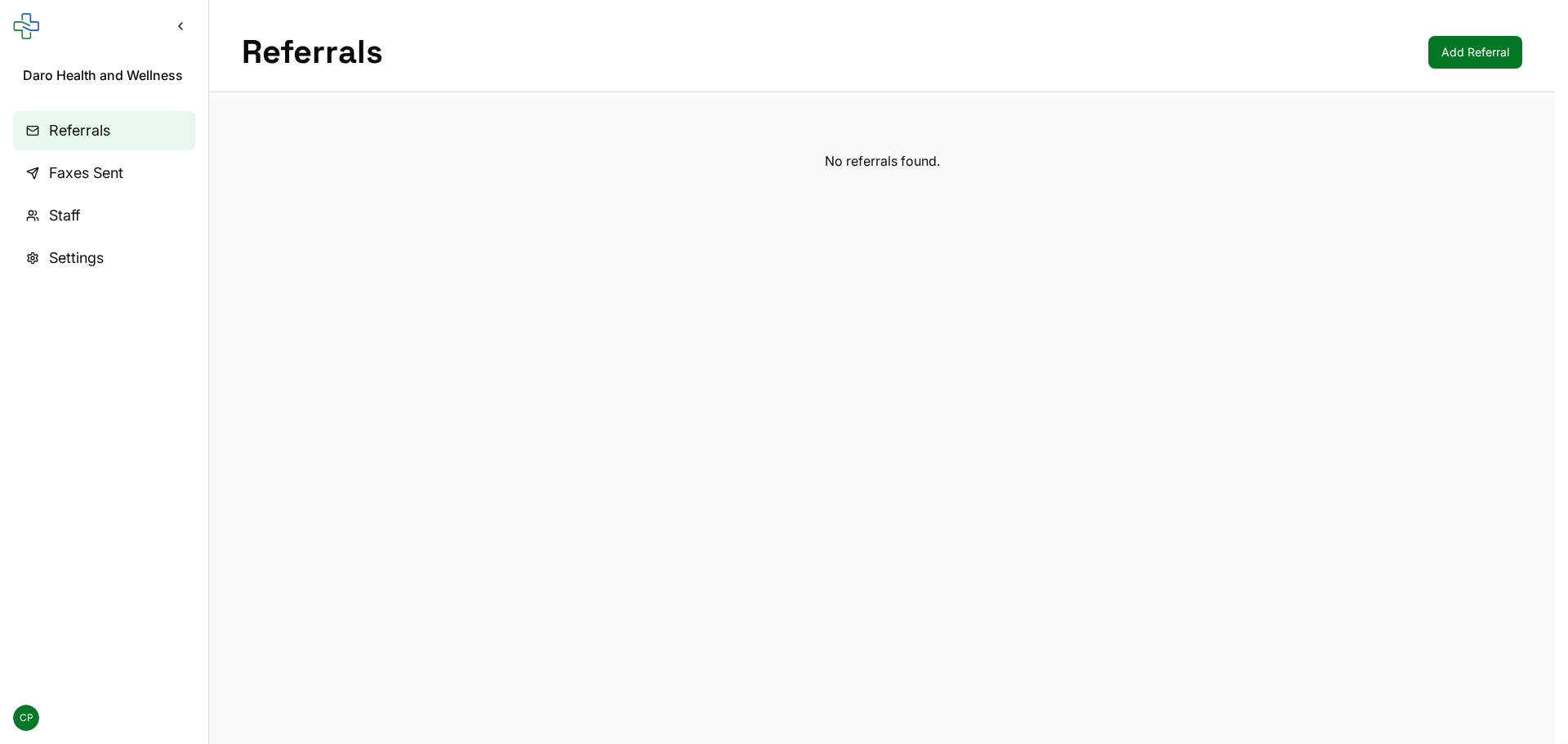
click at [175, 33] on button "Collapse sidebar" at bounding box center [181, 27] width 29 height 29
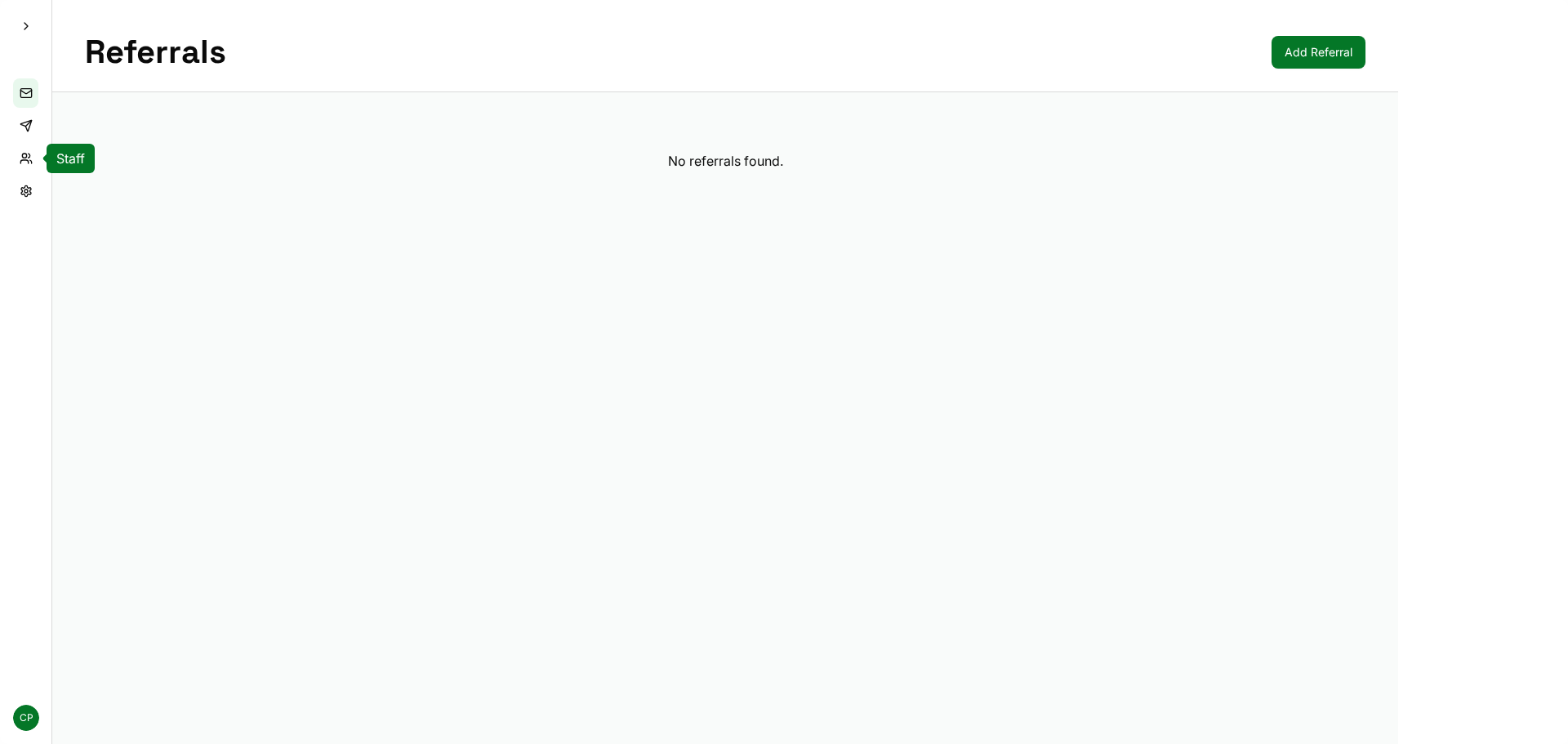
click at [27, 152] on link "Staff" at bounding box center [26, 158] width 26 height 29
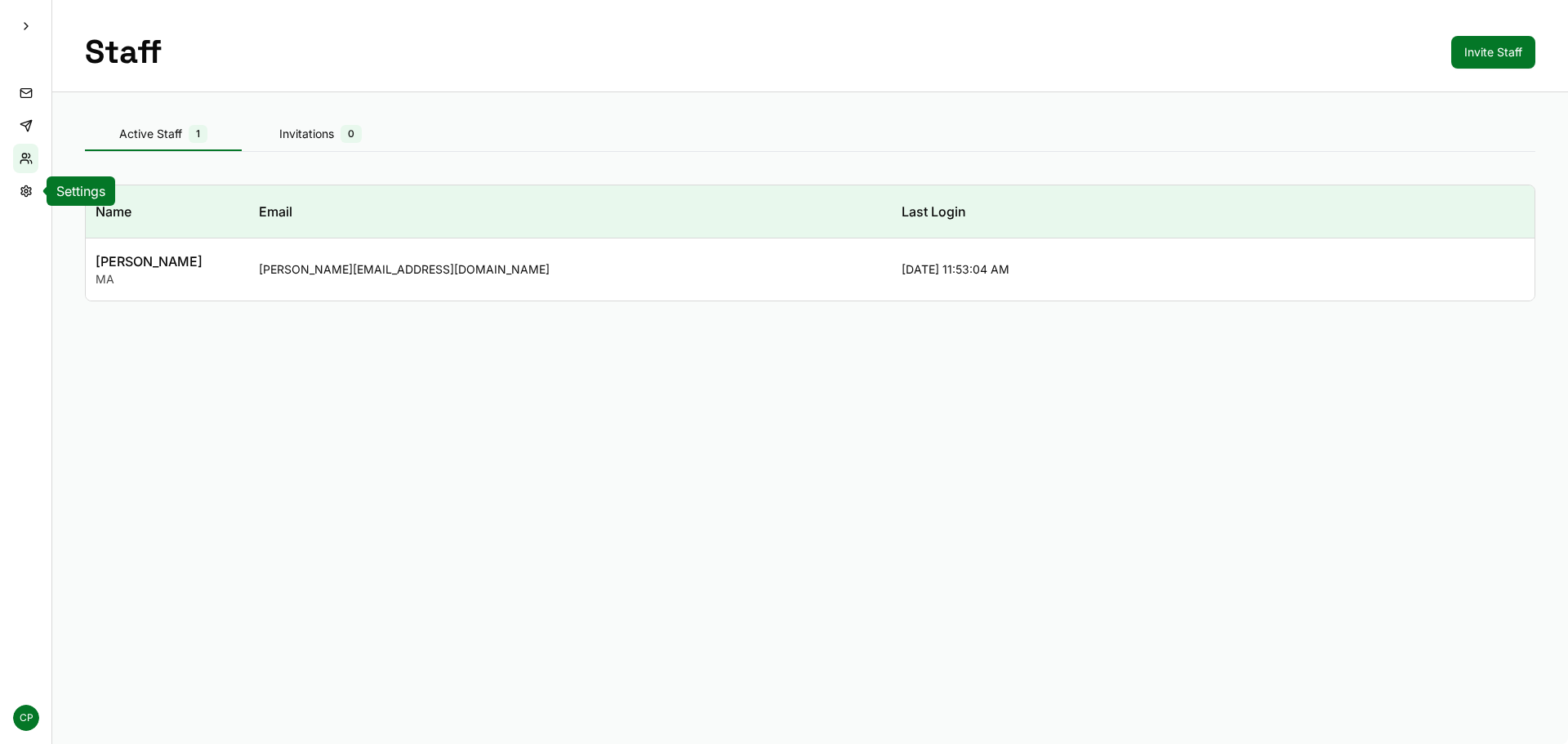
click at [31, 191] on link "Settings" at bounding box center [26, 191] width 26 height 29
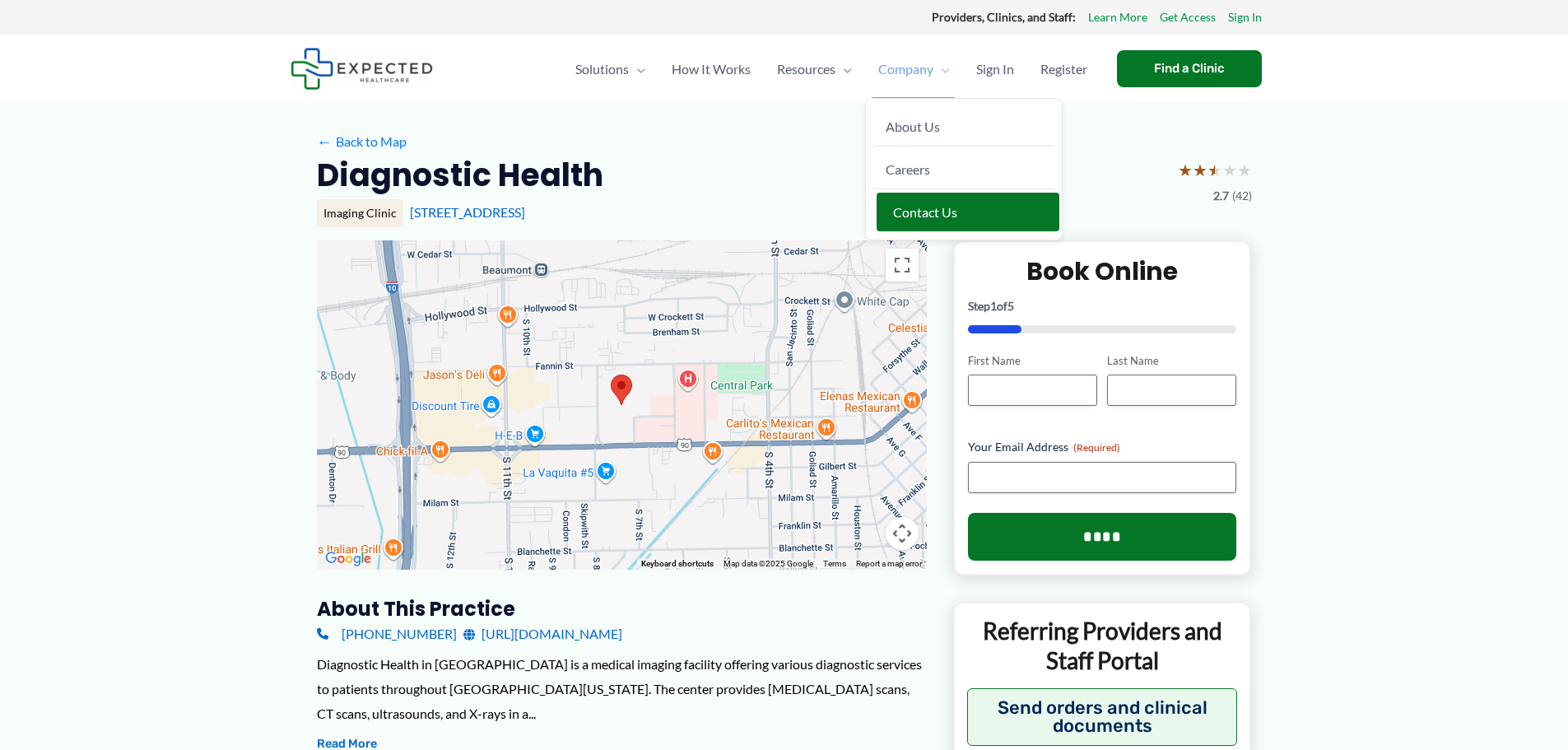
click at [887, 213] on link "Contact Us" at bounding box center [968, 211] width 182 height 39
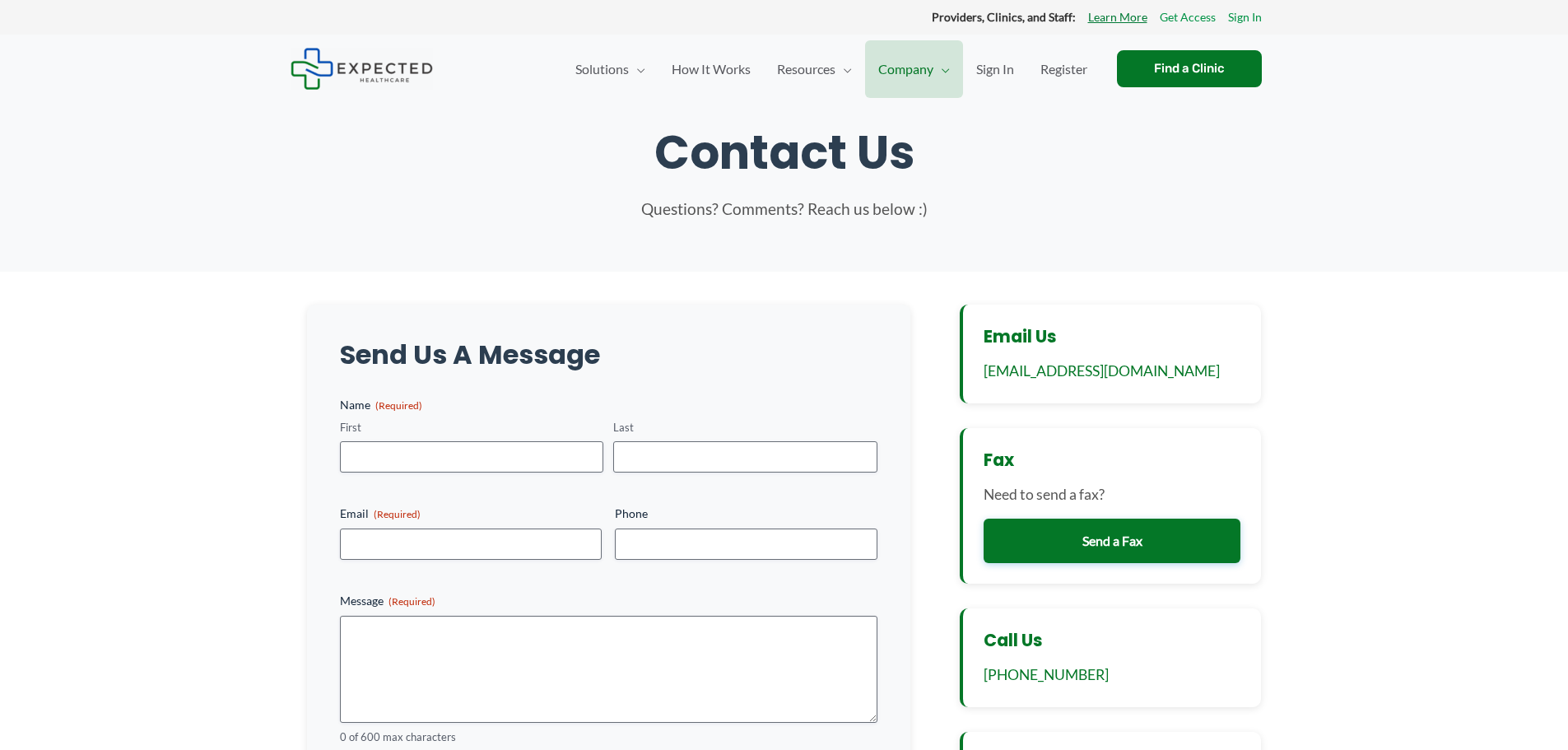
click at [1129, 15] on link "Learn More" at bounding box center [1117, 18] width 59 height 22
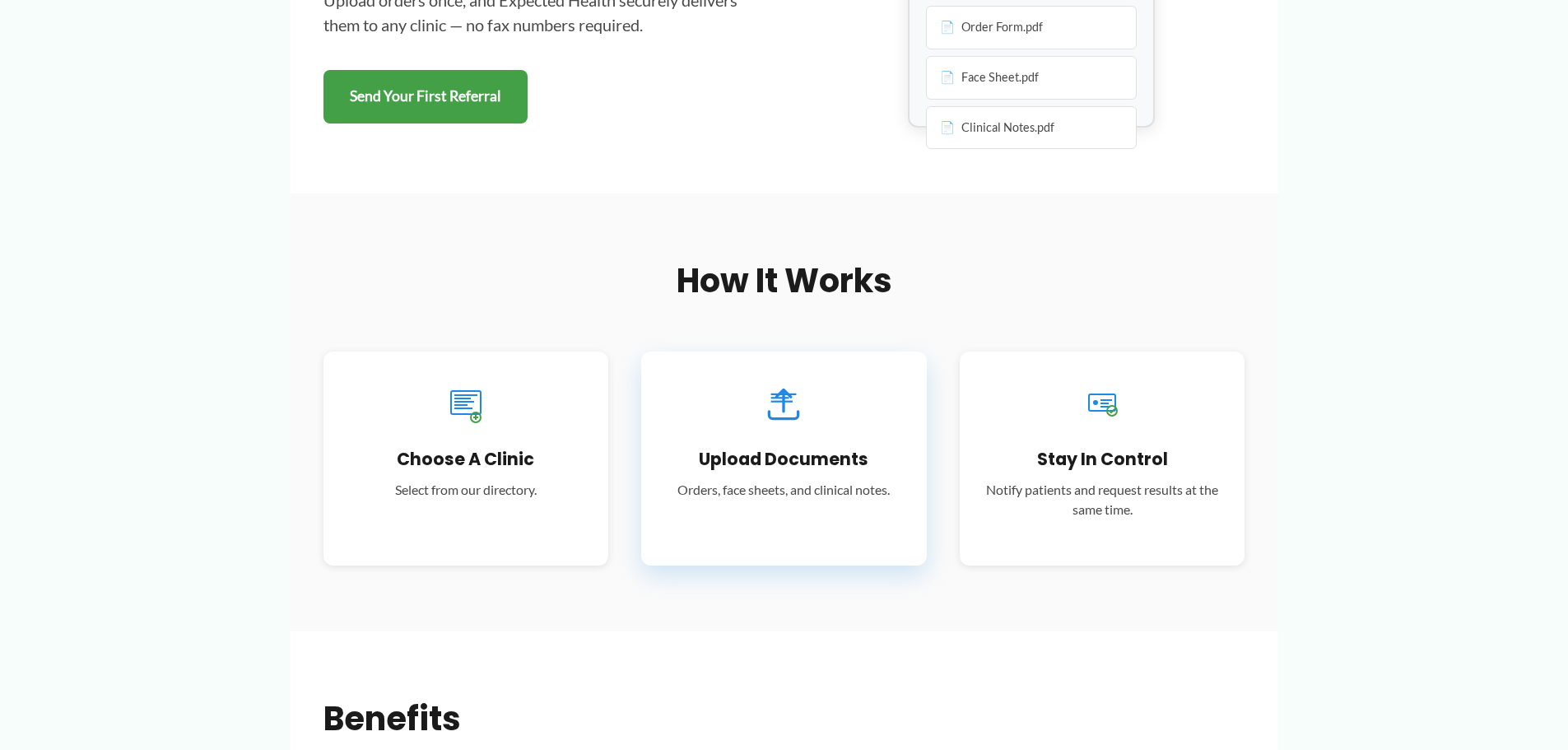
scroll to position [409, 0]
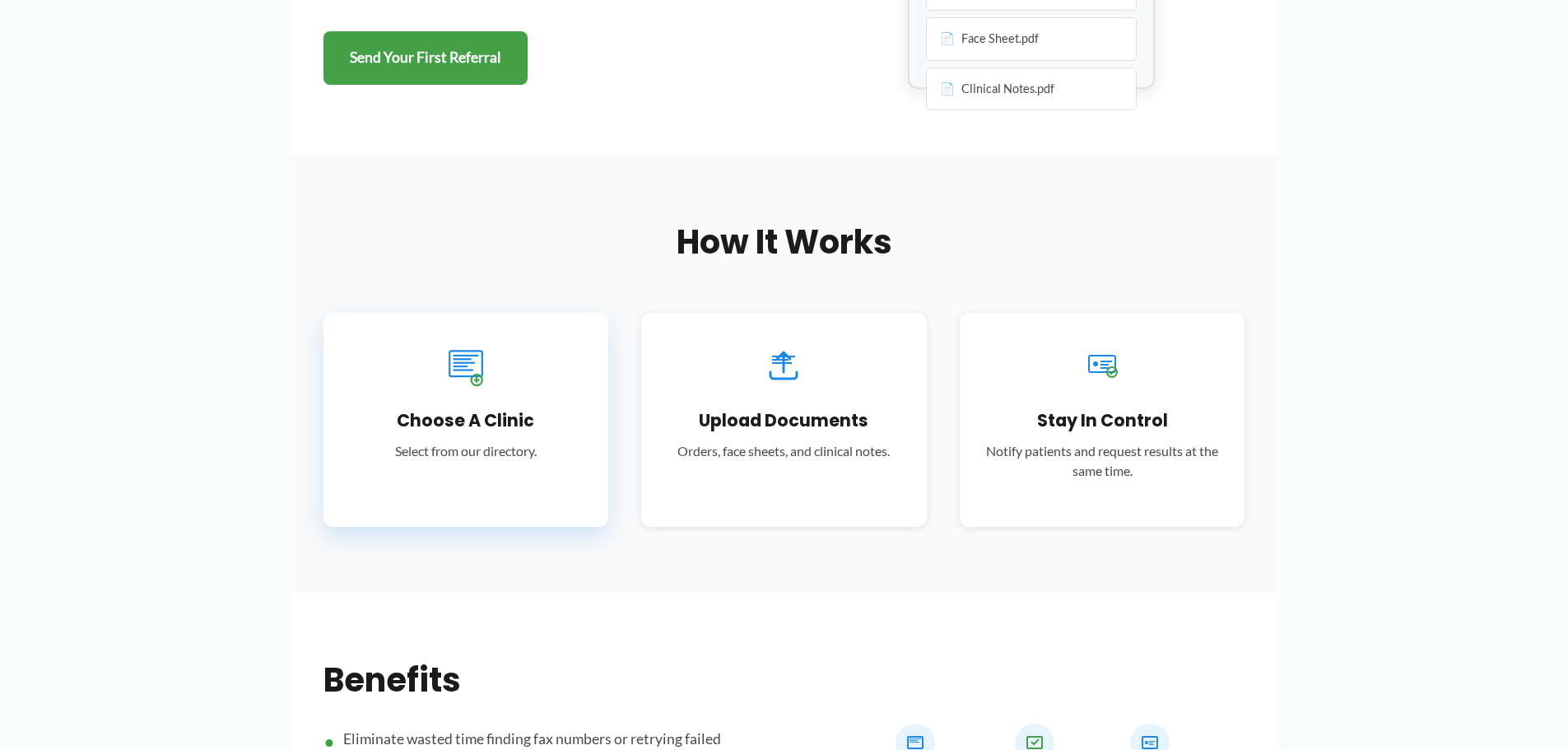
click at [470, 377] on icon at bounding box center [466, 366] width 44 height 44
click at [470, 353] on icon at bounding box center [466, 366] width 44 height 44
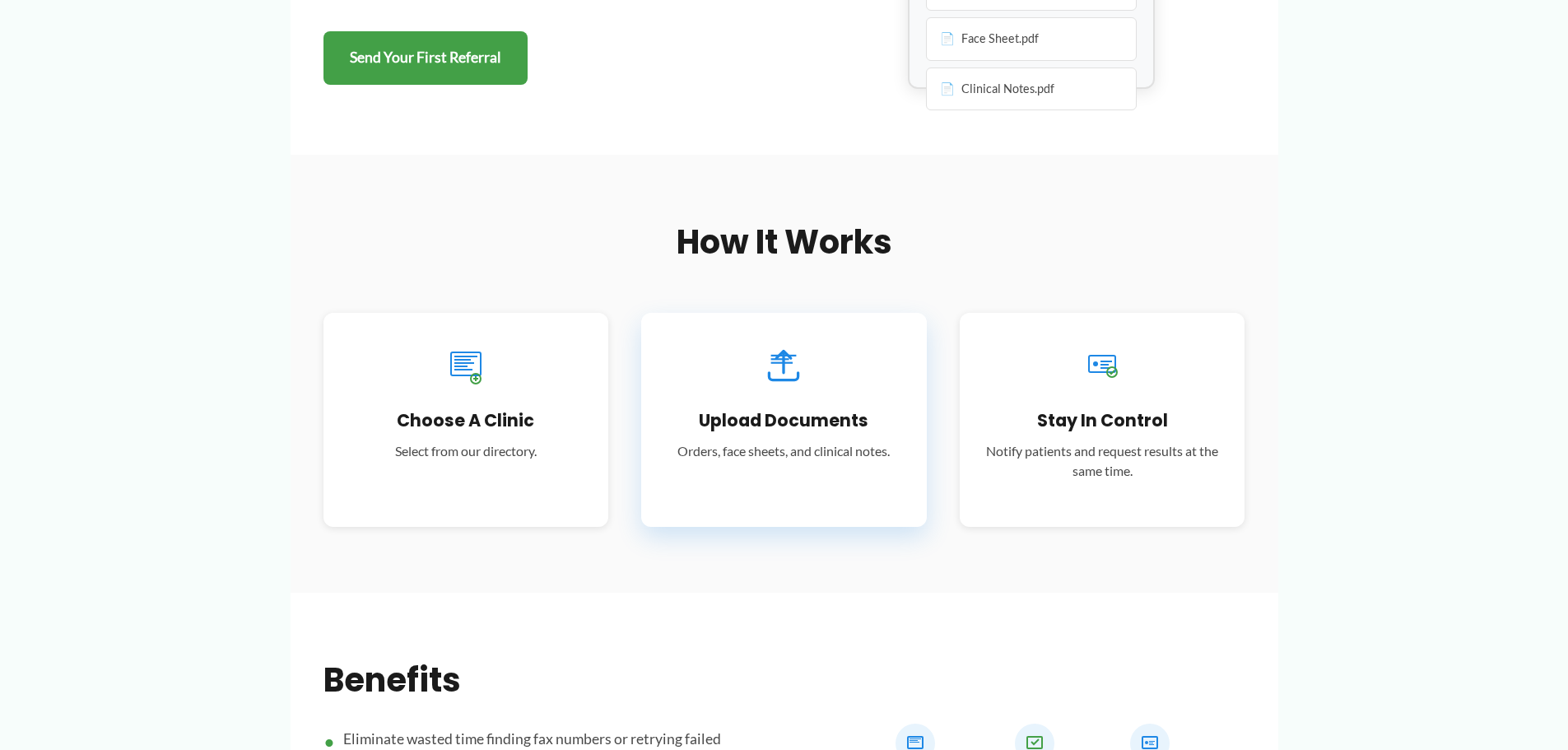
click at [786, 368] on icon at bounding box center [784, 366] width 44 height 44
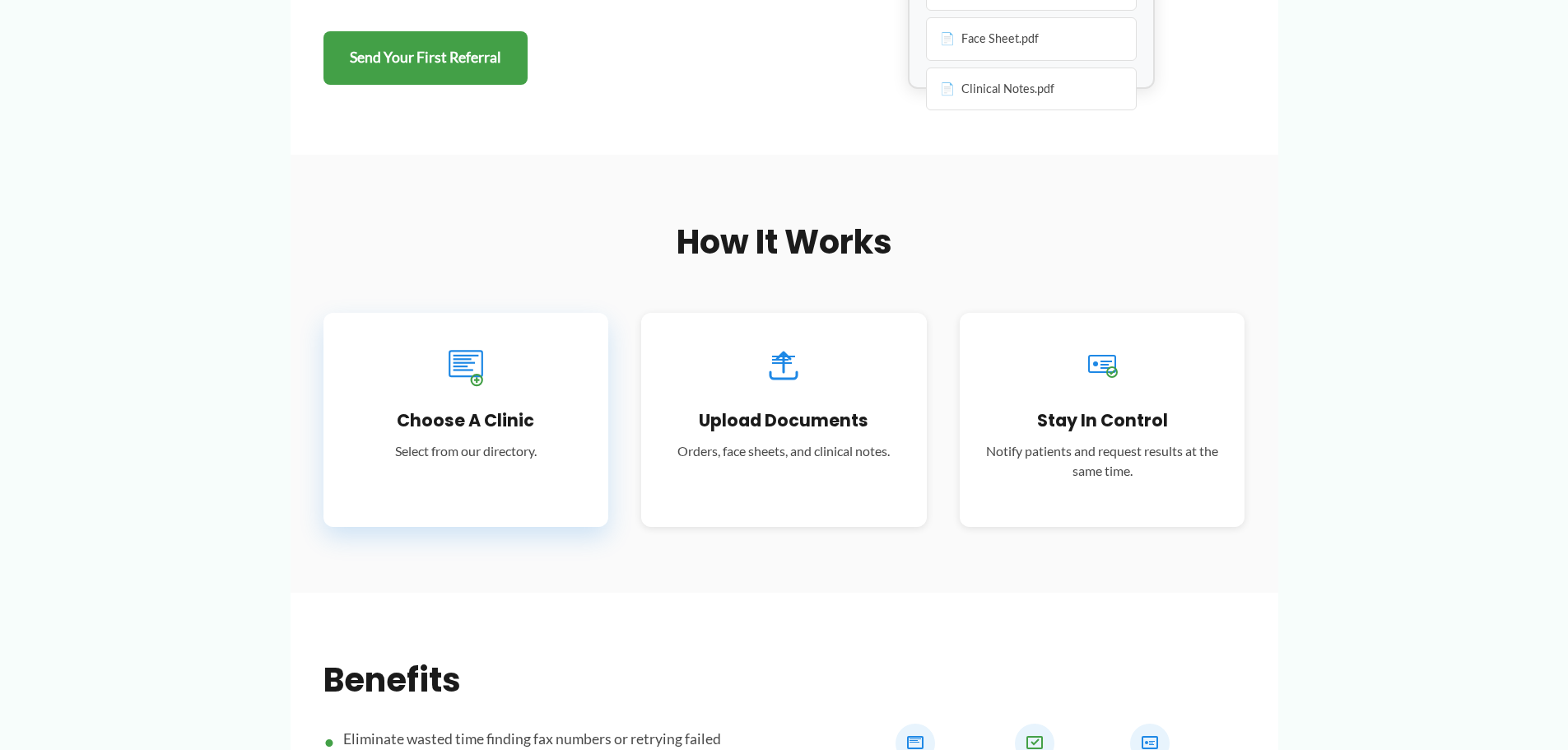
click at [458, 368] on rect at bounding box center [460, 367] width 15 height 2
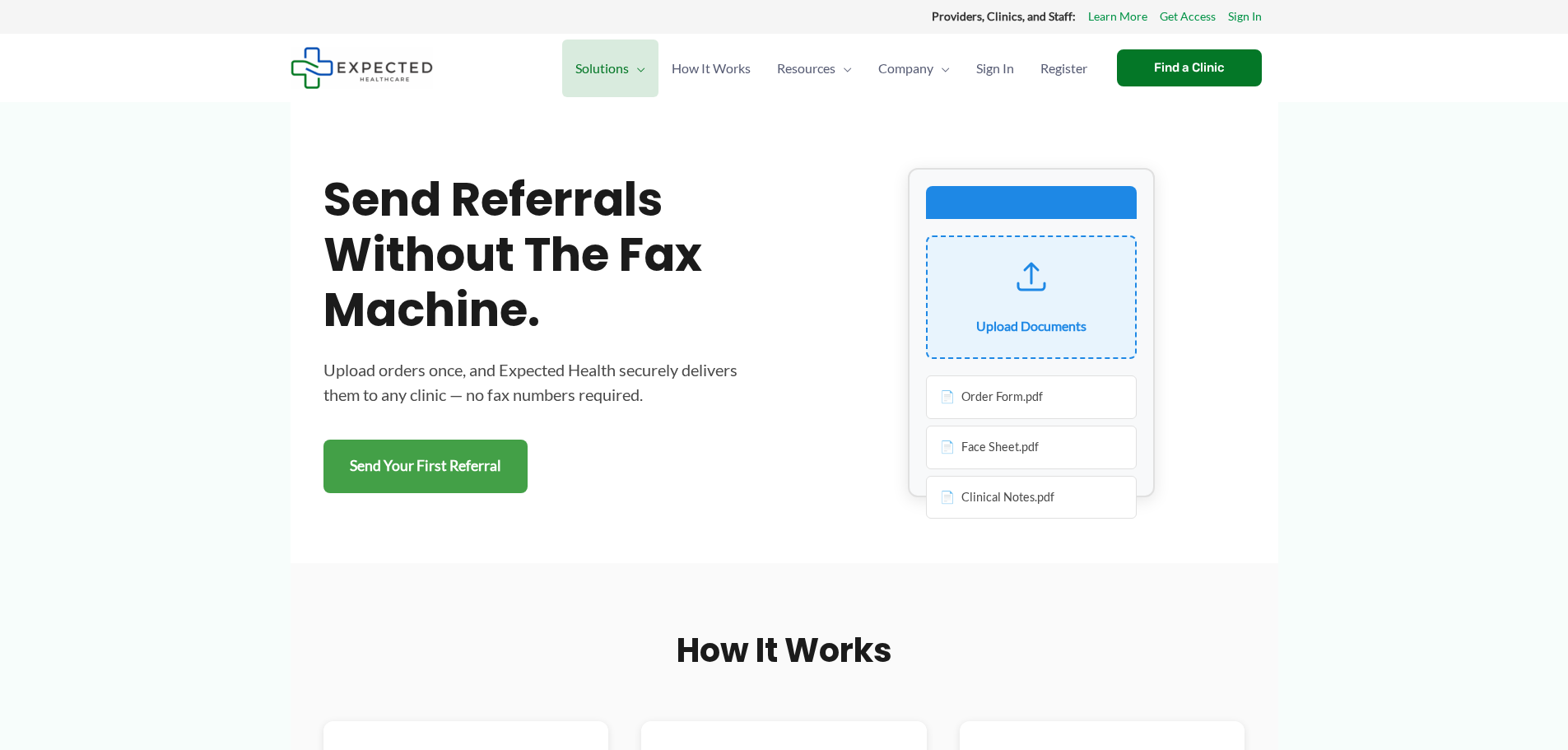
scroll to position [0, 0]
click at [1205, 70] on div "Find a Clinic" at bounding box center [1190, 68] width 145 height 37
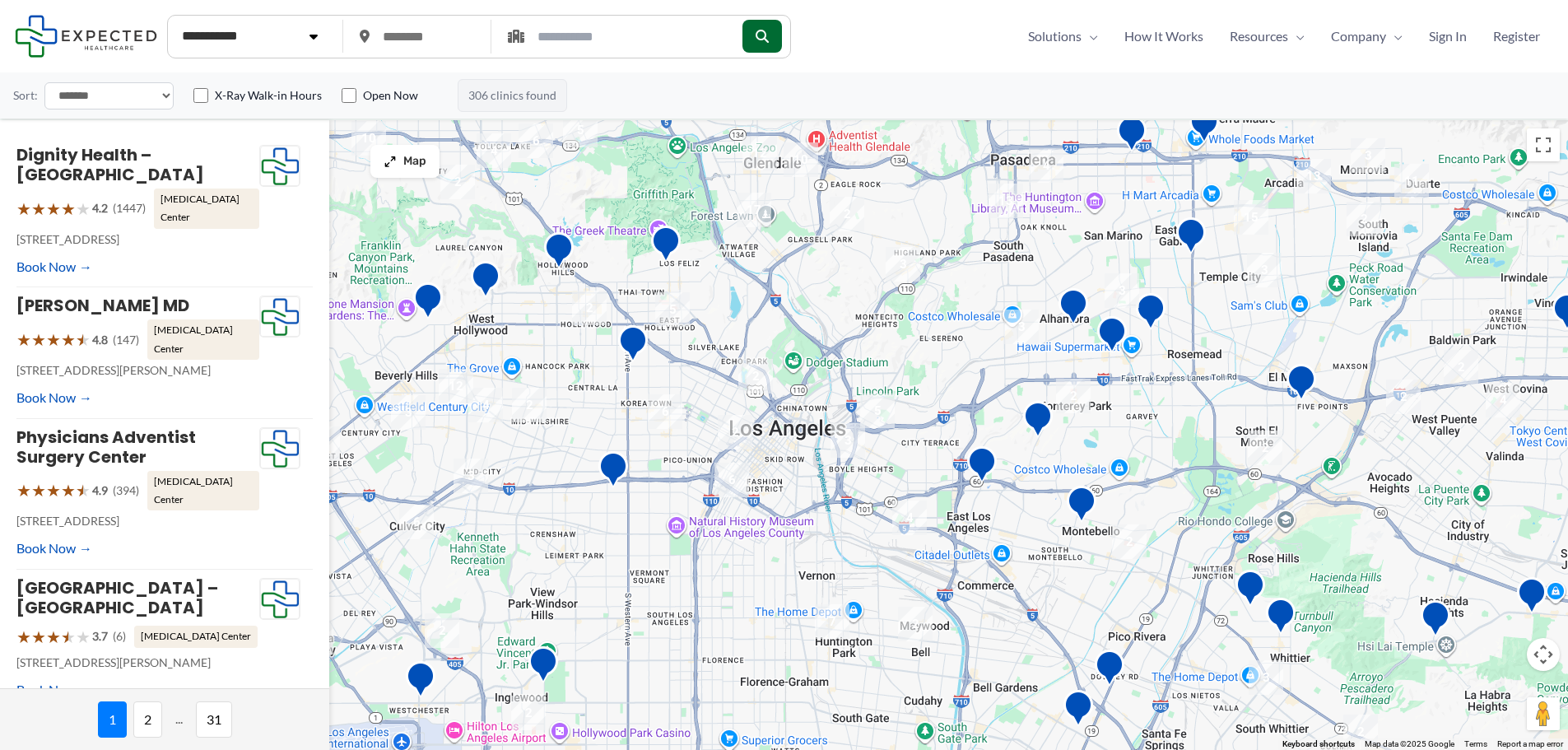
click at [310, 39] on select "**********" at bounding box center [254, 36] width 162 height 33
select select "**********"
click at [172, 21] on select "**********" at bounding box center [254, 36] width 162 height 33
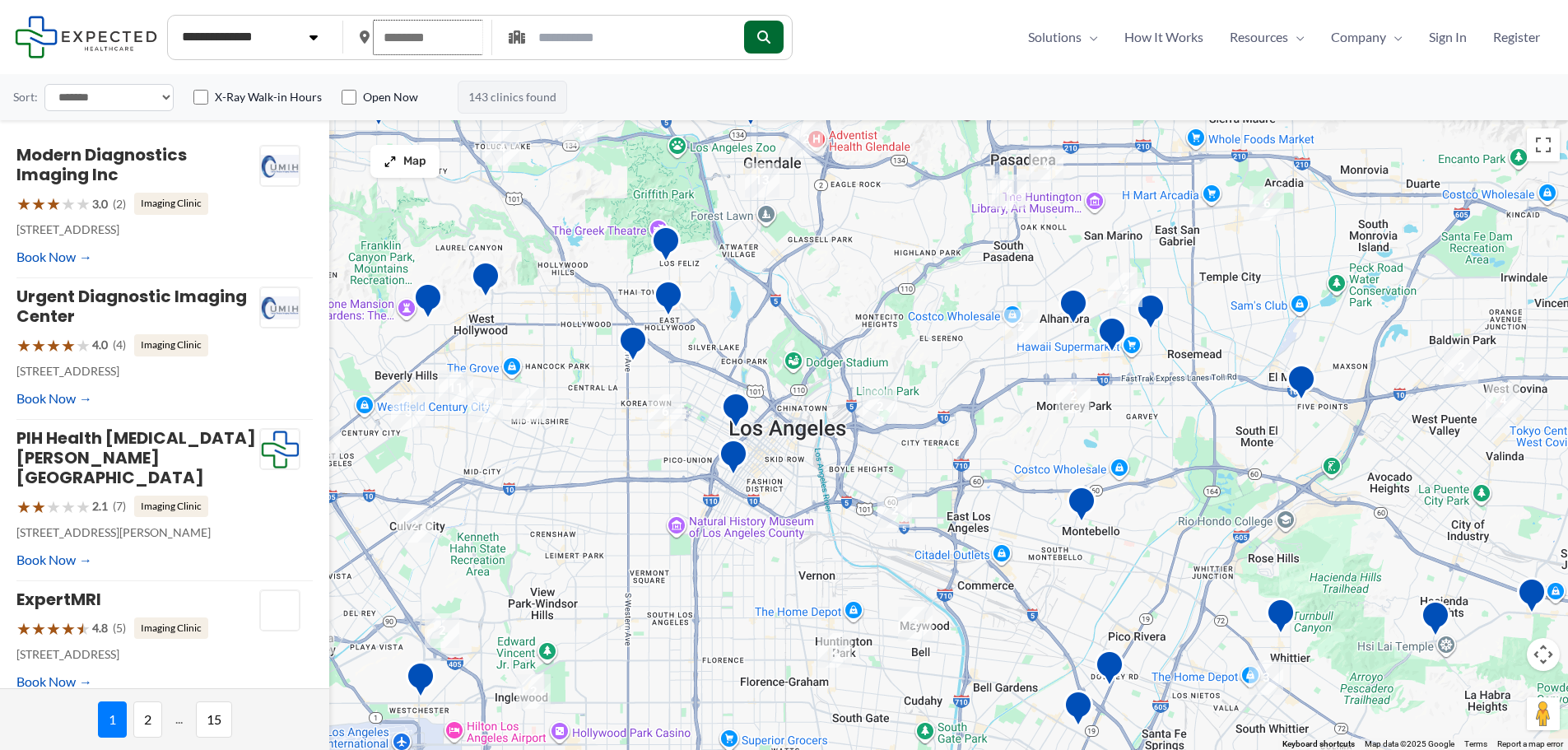
click at [427, 38] on input "text" at bounding box center [427, 38] width 110 height 36
type input "*****"
click at [656, 81] on div "**********" at bounding box center [784, 95] width 1568 height 47
click at [773, 38] on button "submit" at bounding box center [762, 36] width 40 height 33
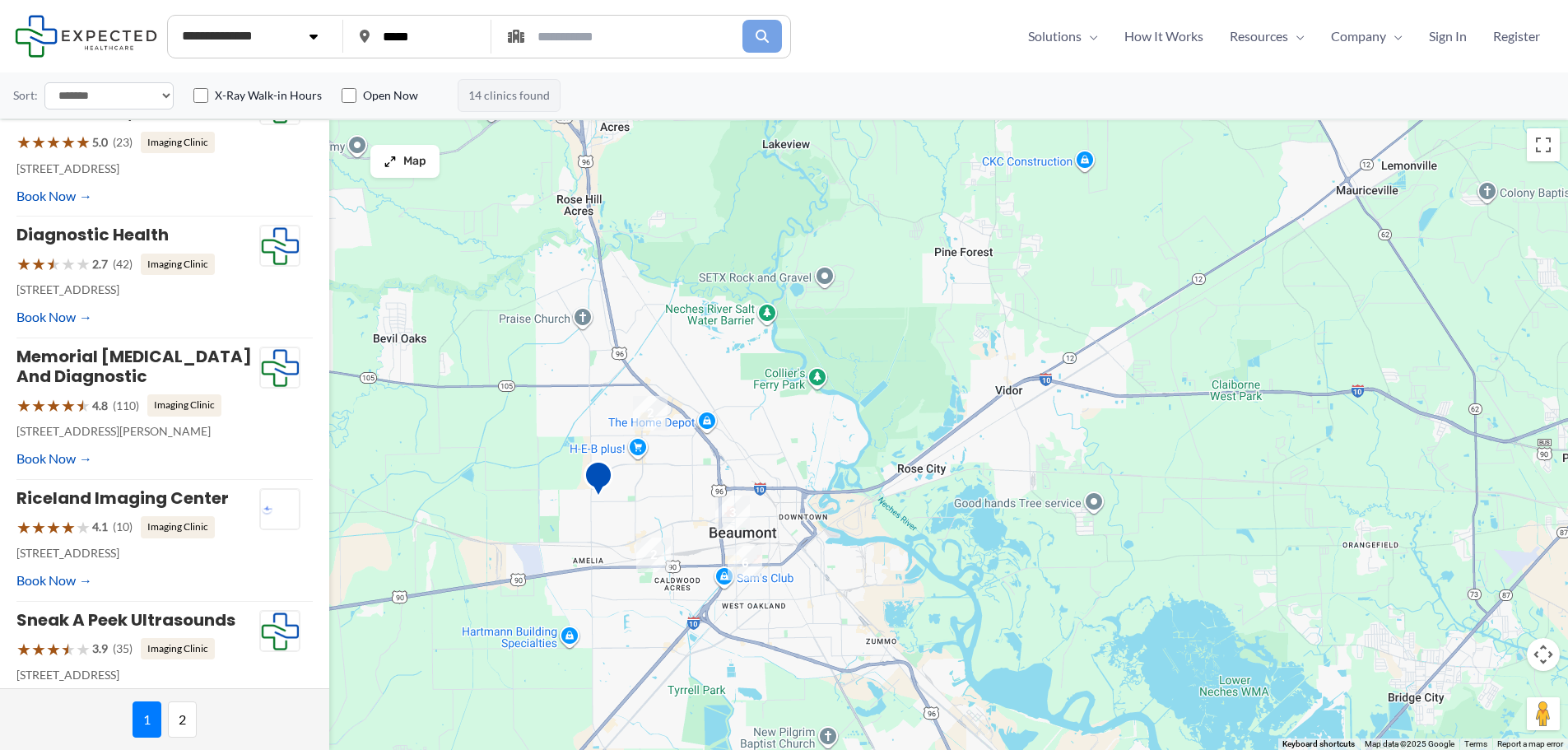
scroll to position [656, 0]
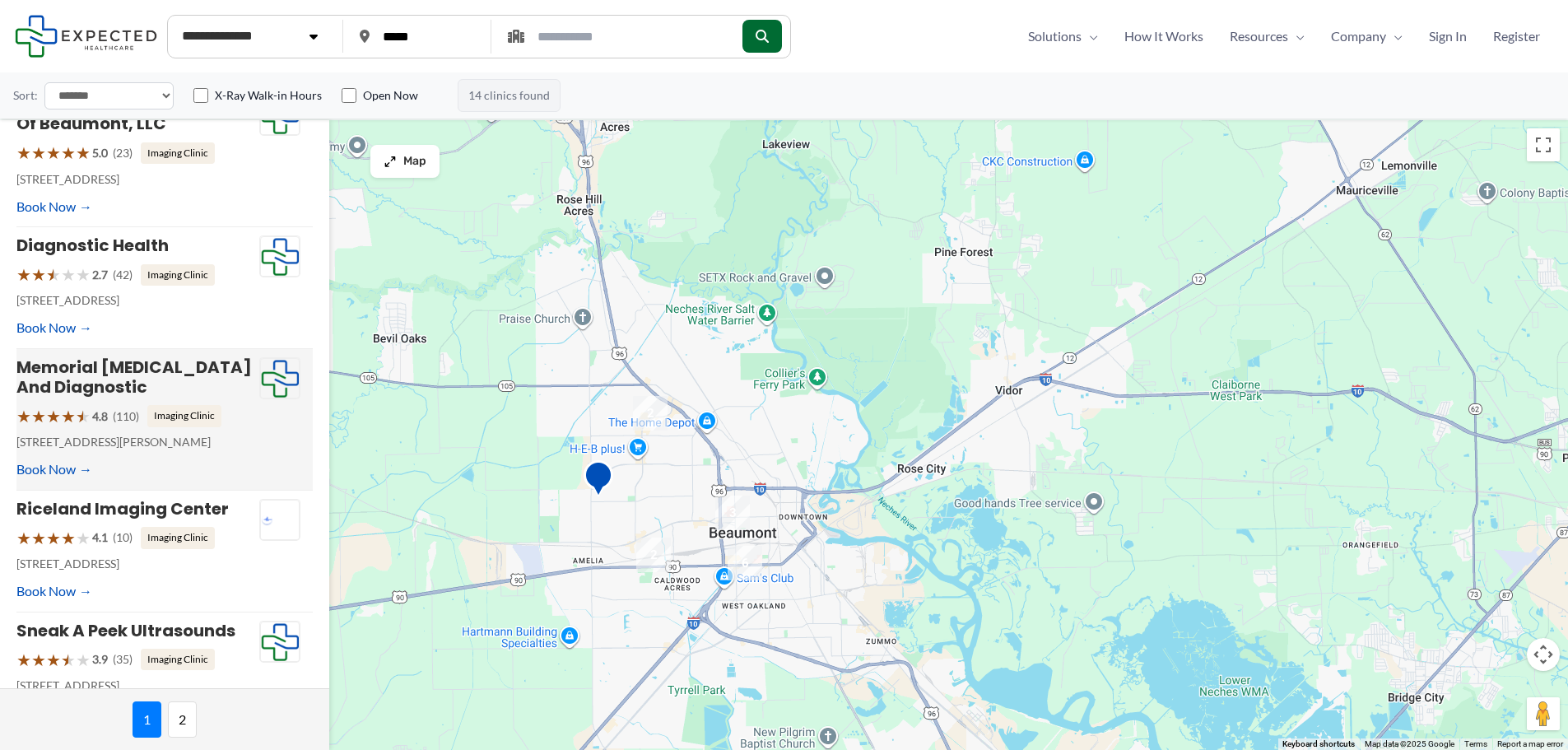
click at [157, 448] on div "Memorial MRI And Diagnostic ★ ★ ★ ★ ★ 4.8 (110) Imaging Clinic 3980 Dowlen Rd, …" at bounding box center [138, 419] width 243 height 124
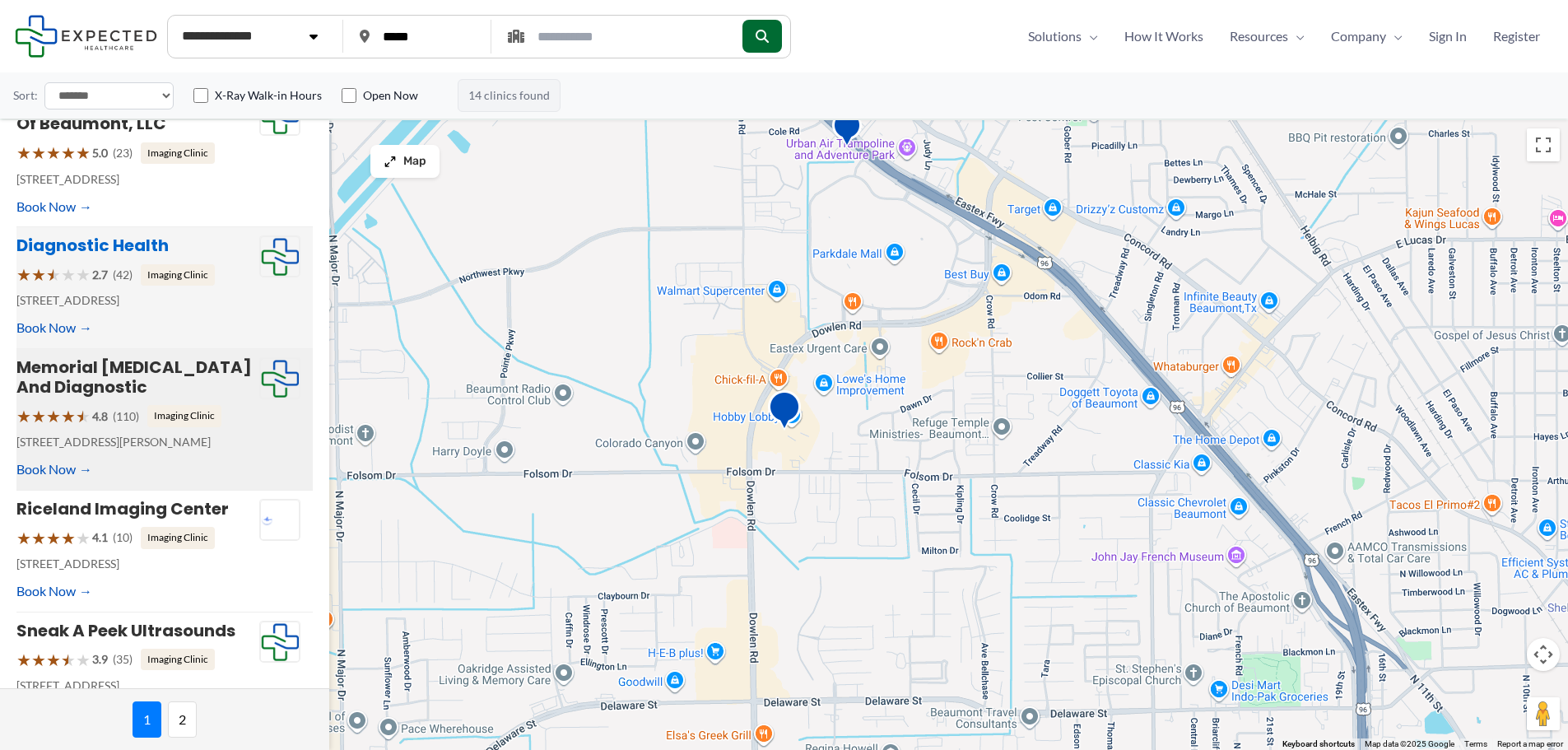
click at [150, 234] on link "Diagnostic Health" at bounding box center [93, 245] width 153 height 23
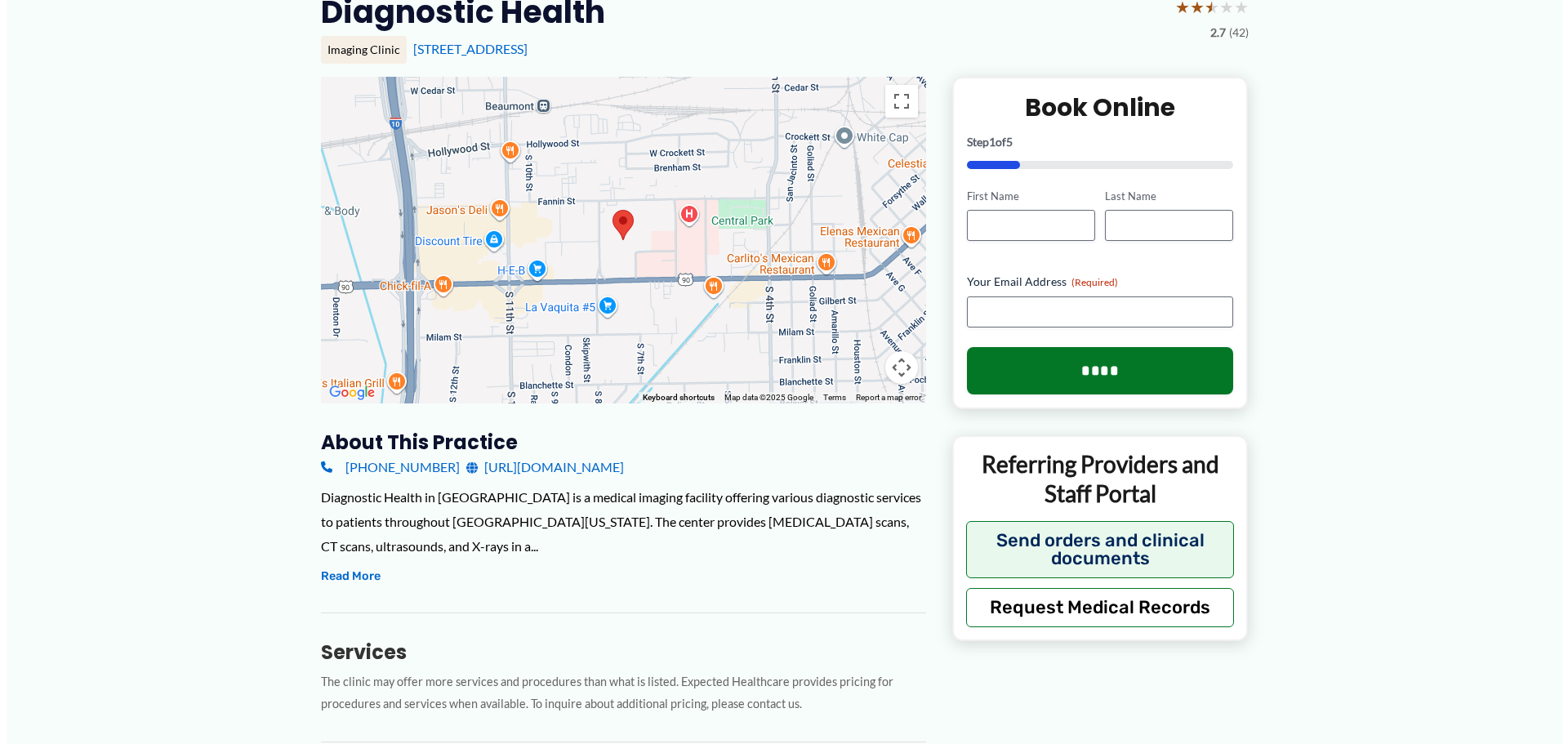
scroll to position [163, 0]
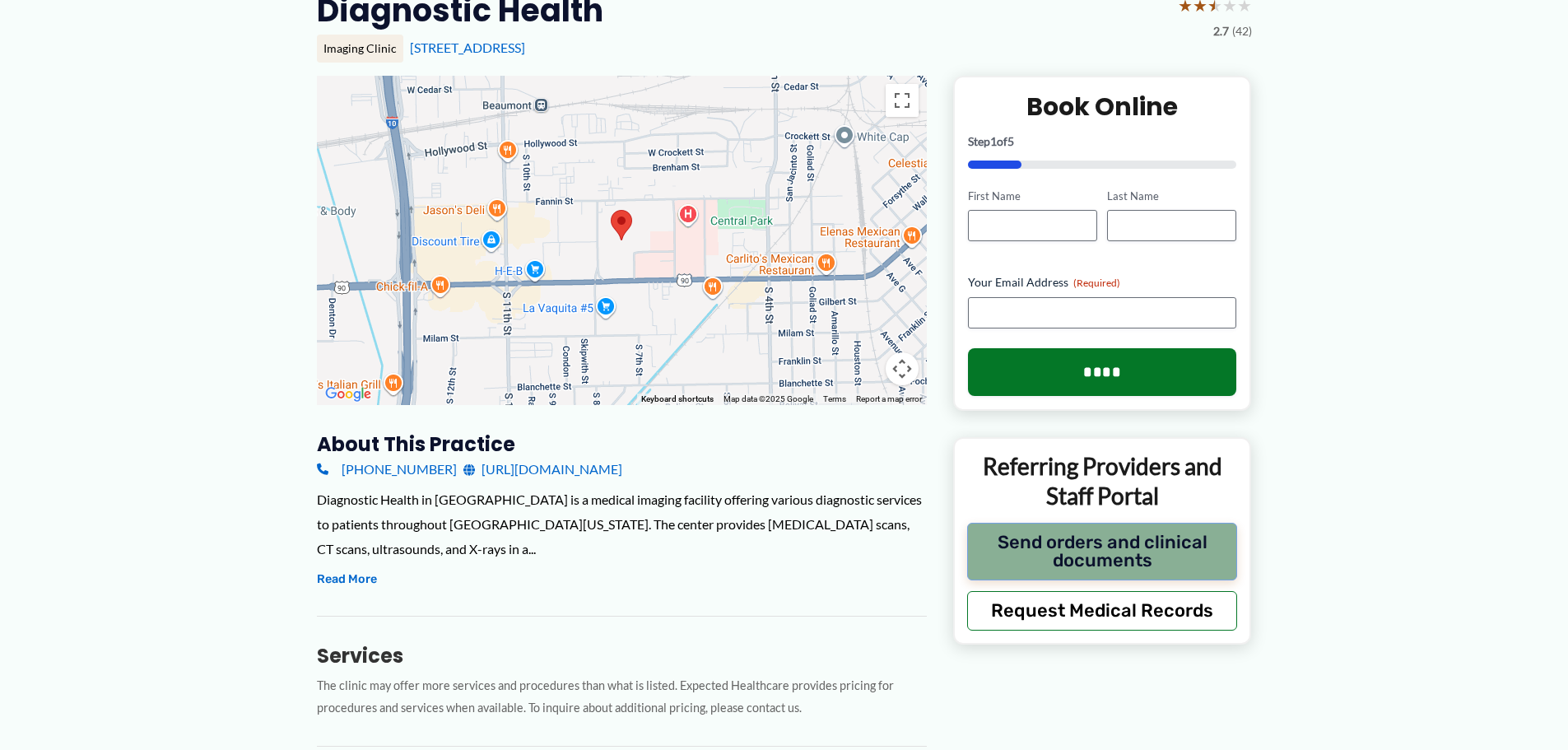
click at [1200, 561] on button "Send orders and clinical documents" at bounding box center [1101, 552] width 270 height 57
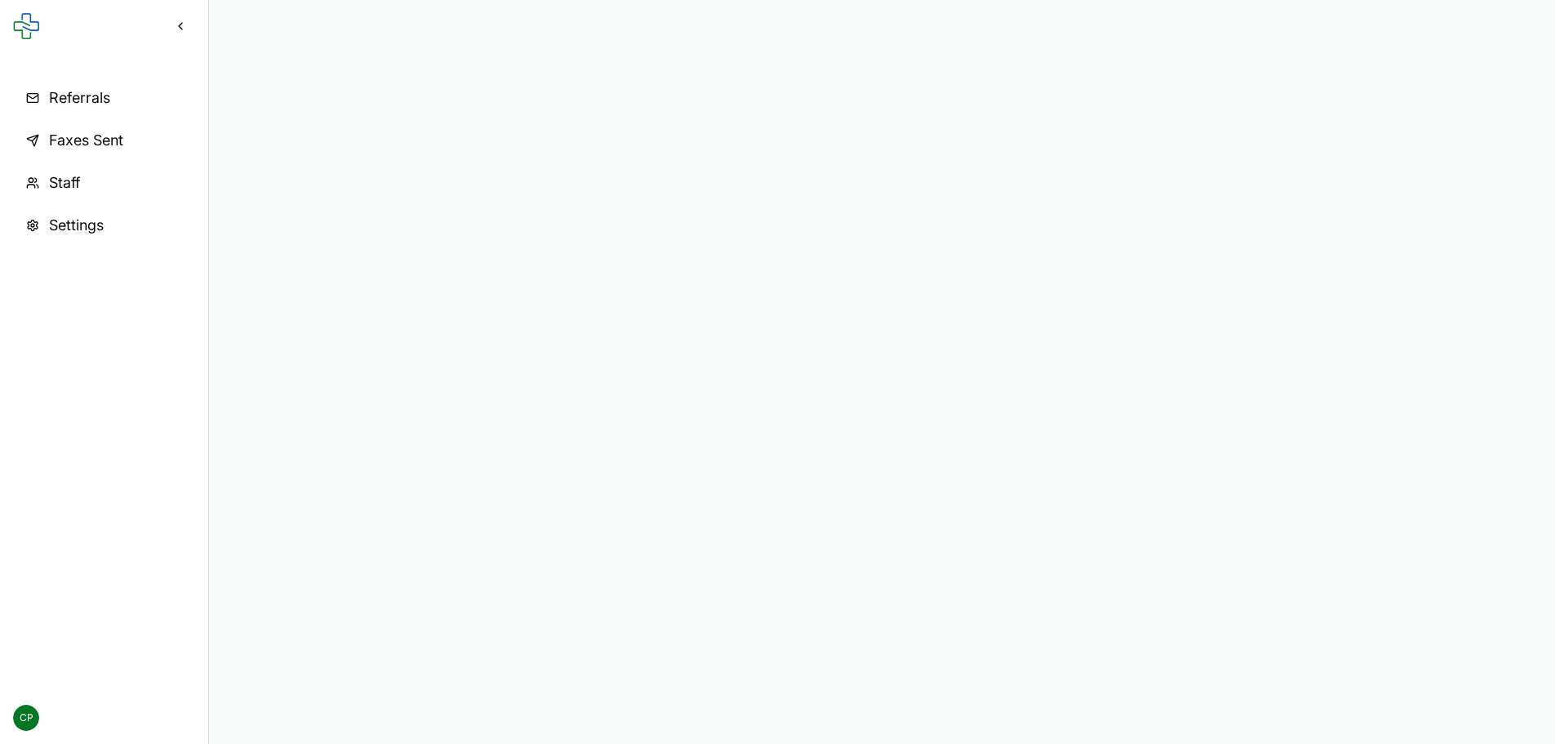
scroll to position [0, 0]
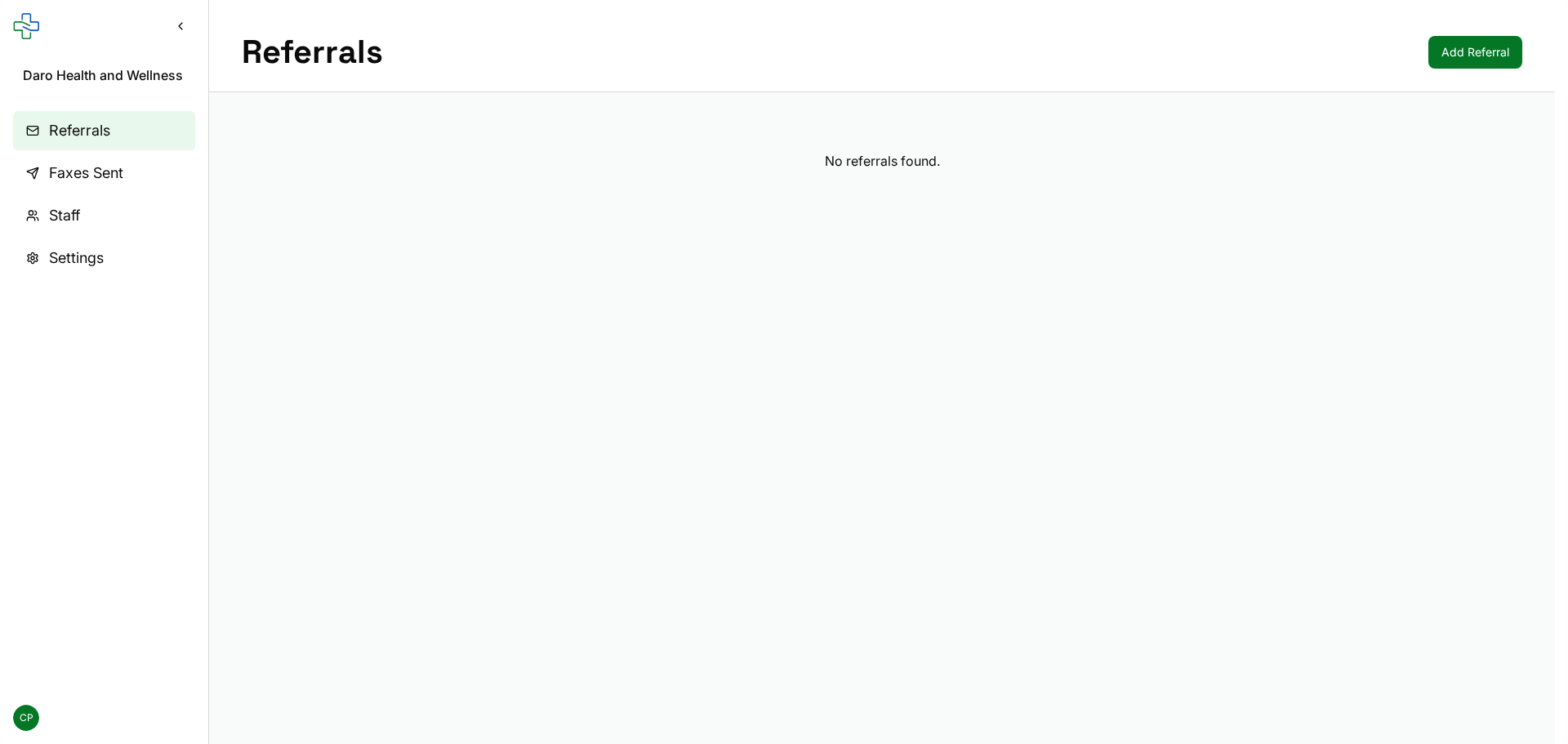
click at [184, 22] on button "Collapse sidebar" at bounding box center [181, 27] width 29 height 29
